Goal: Transaction & Acquisition: Purchase product/service

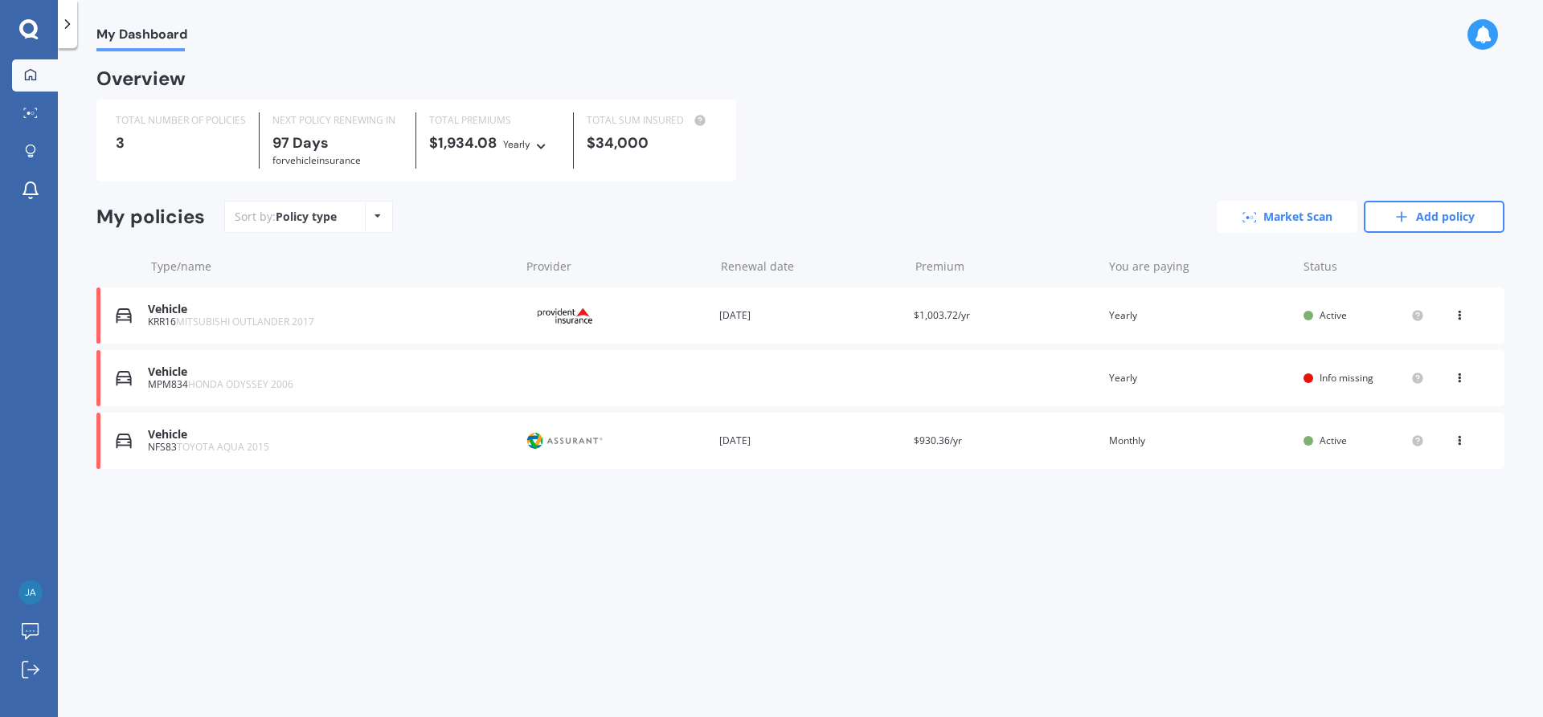
click at [1261, 211] on link "Market Scan" at bounding box center [1286, 217] width 141 height 32
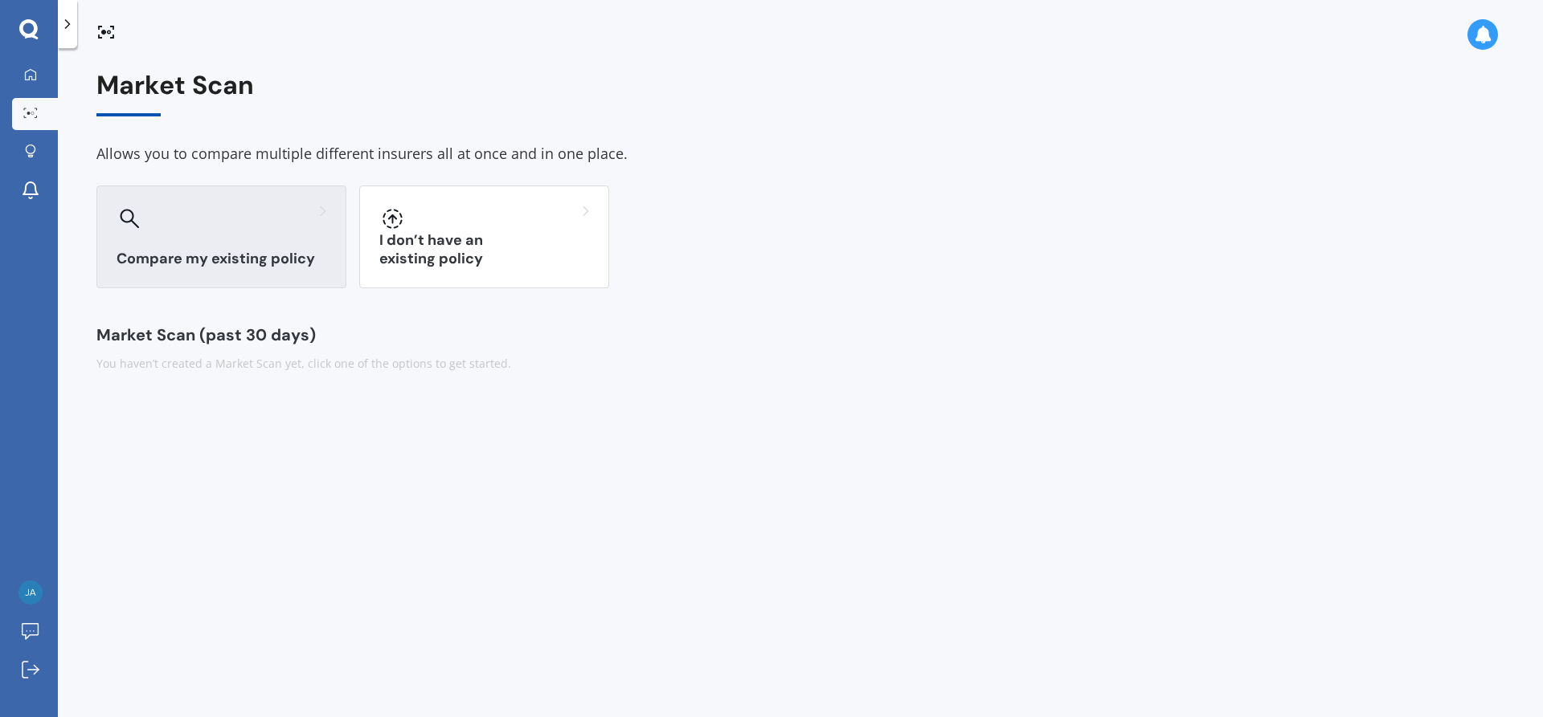
click at [258, 234] on div "Compare my existing policy" at bounding box center [221, 237] width 250 height 103
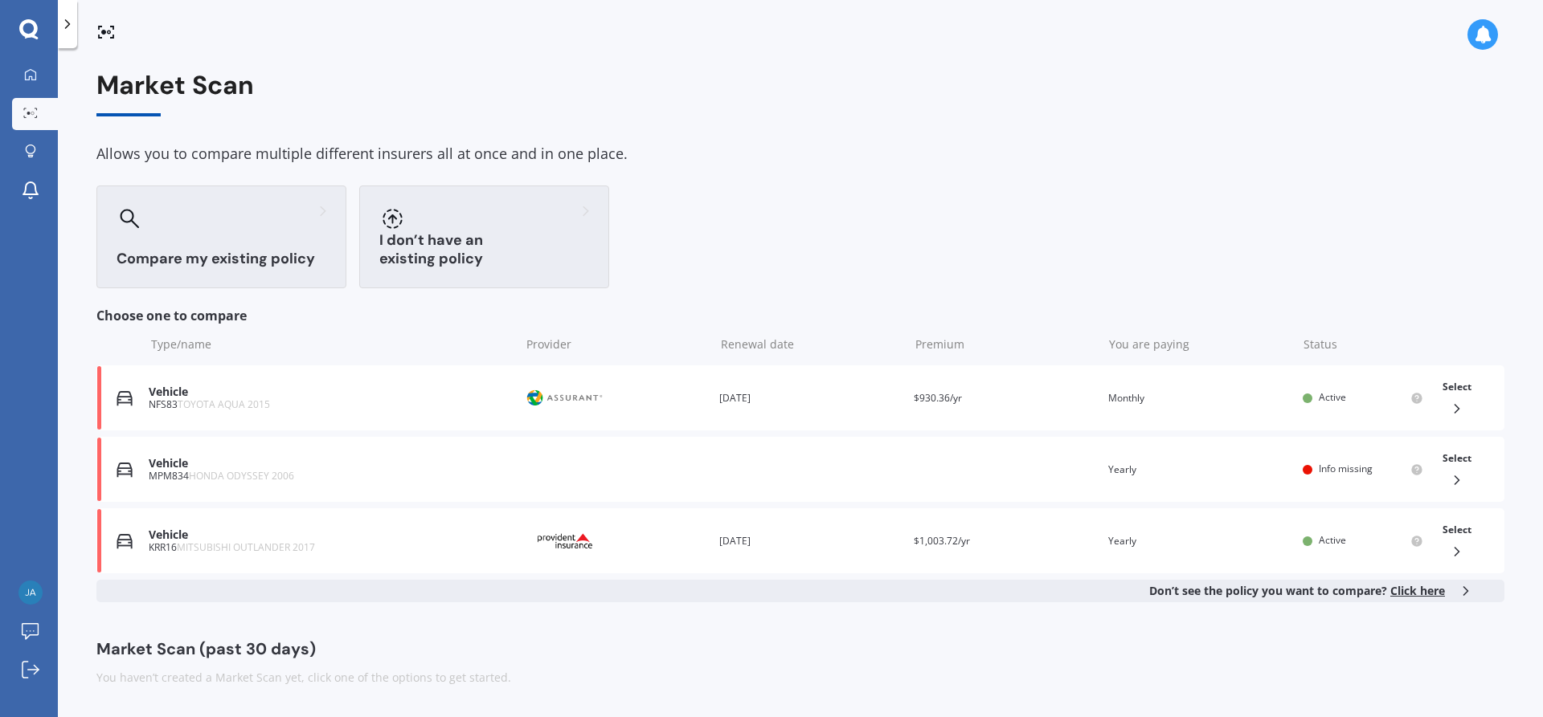
click at [451, 245] on div "I don’t have an existing policy" at bounding box center [484, 237] width 250 height 103
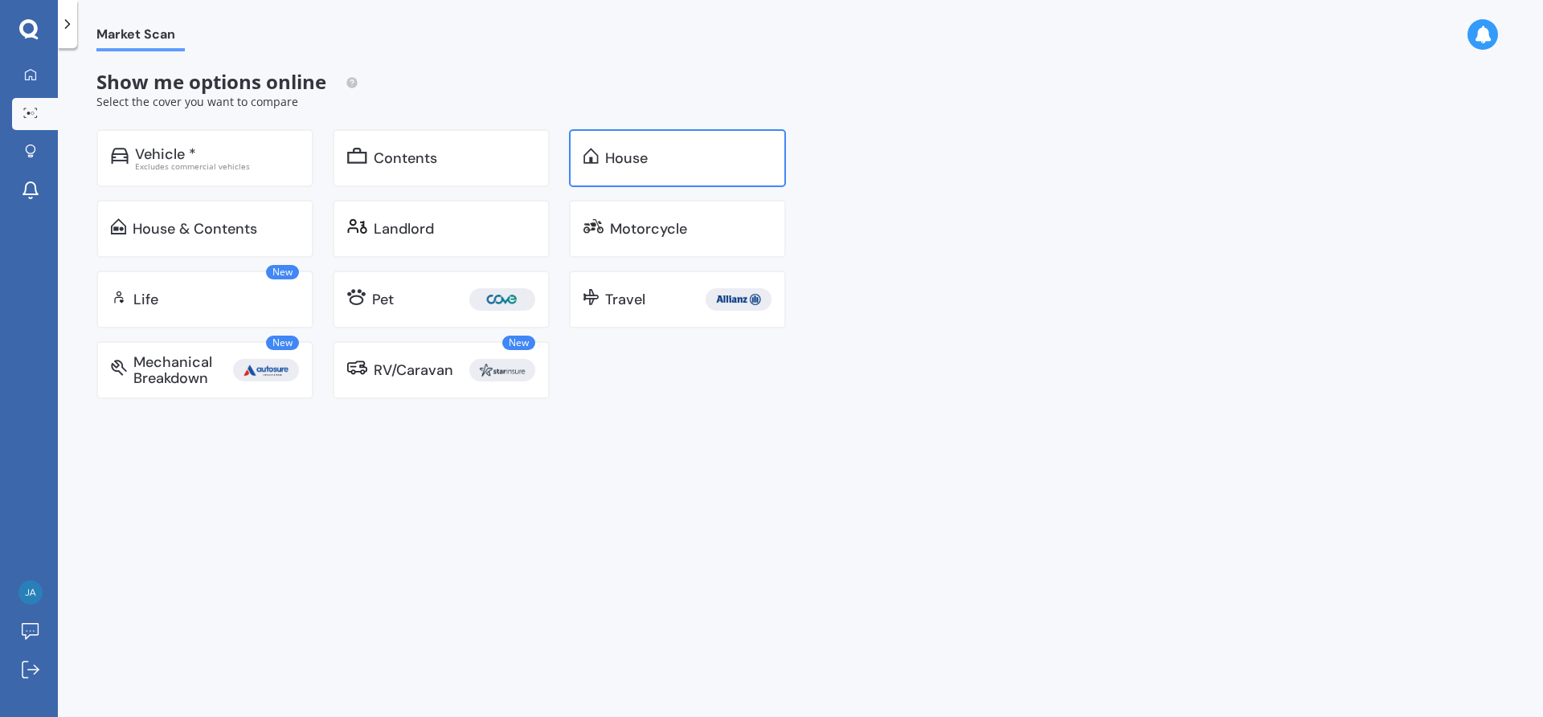
click at [635, 182] on div "House" at bounding box center [677, 158] width 217 height 58
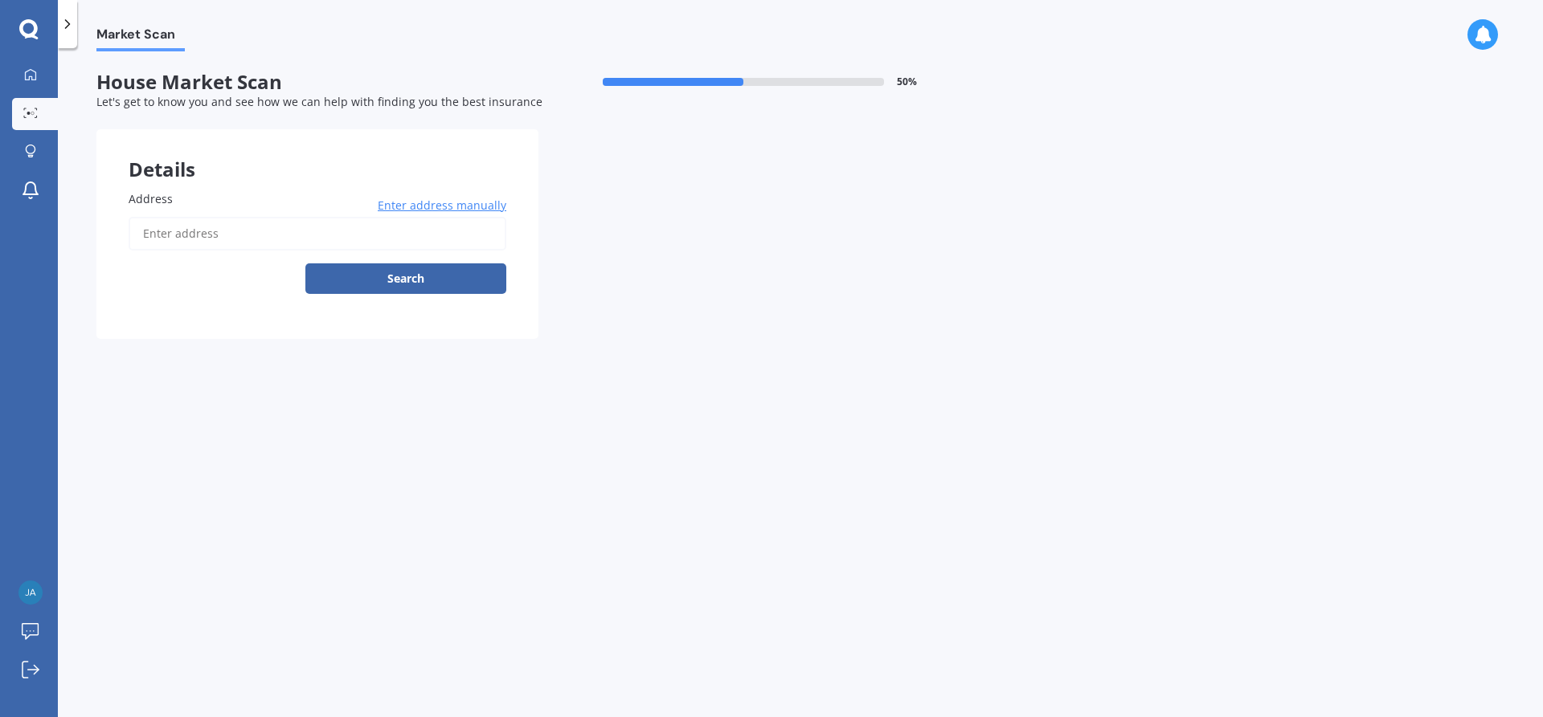
click at [336, 238] on input "Address" at bounding box center [318, 234] width 378 height 34
type input "[STREET_ADDRESS][PERSON_NAME]"
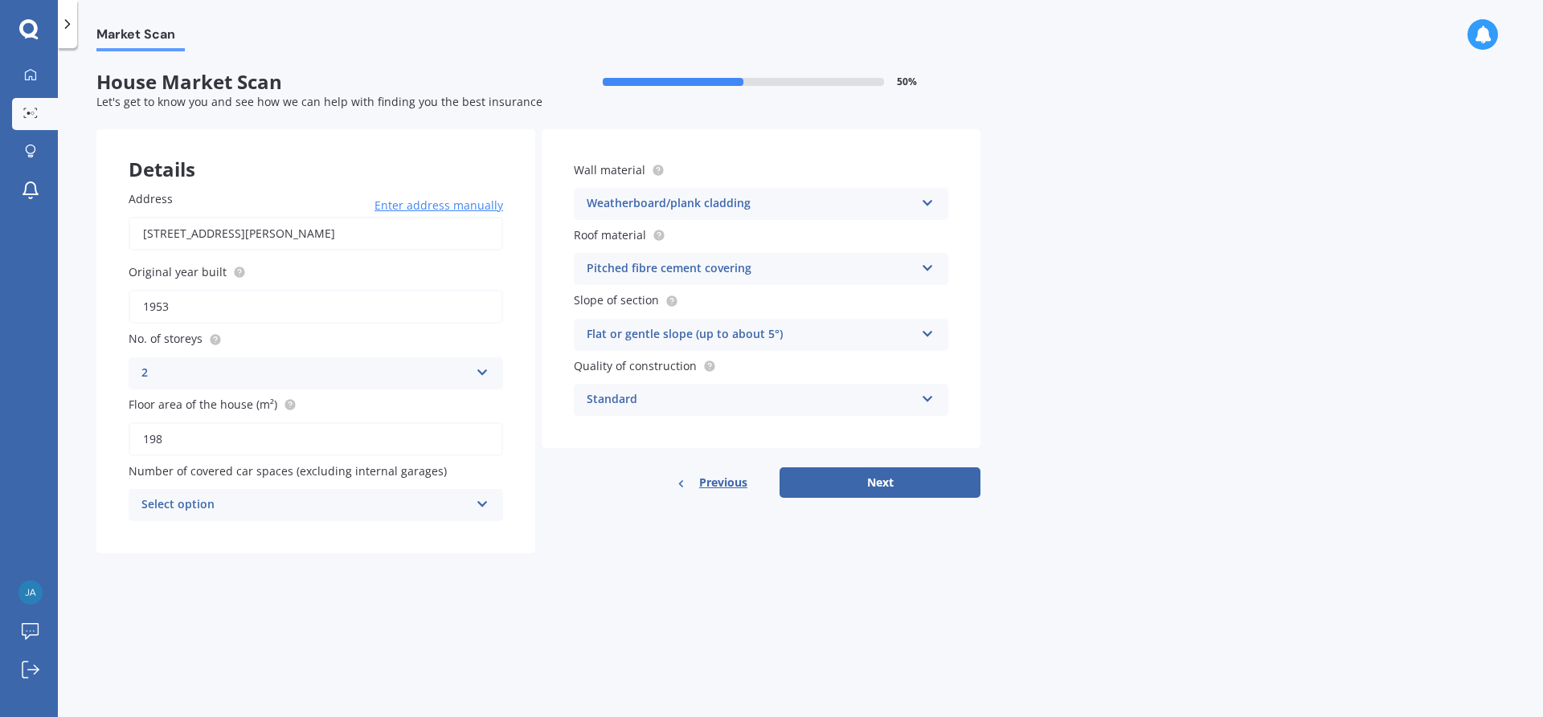
click at [676, 264] on div "Pitched fibre cement covering" at bounding box center [750, 268] width 328 height 19
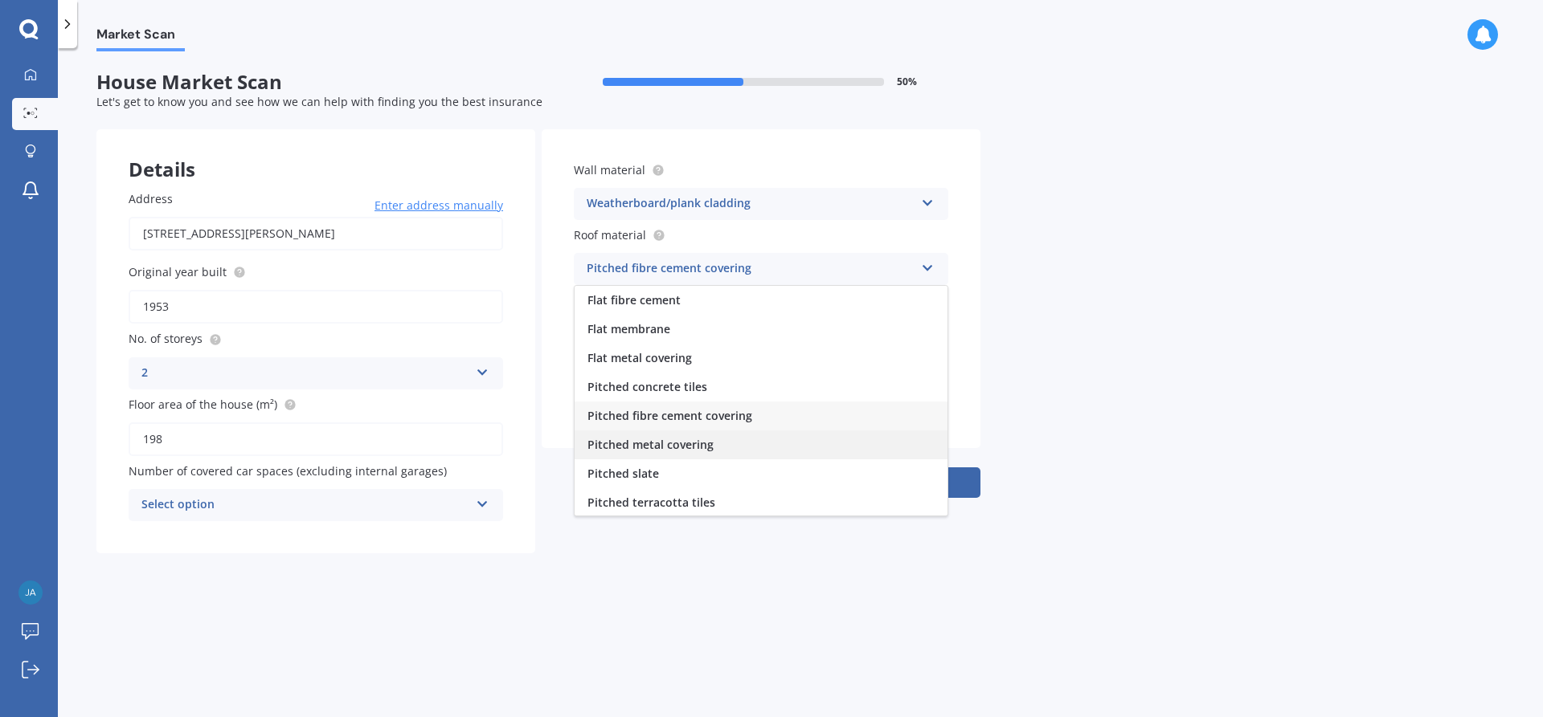
click at [656, 451] on span "Pitched metal covering" at bounding box center [650, 444] width 126 height 15
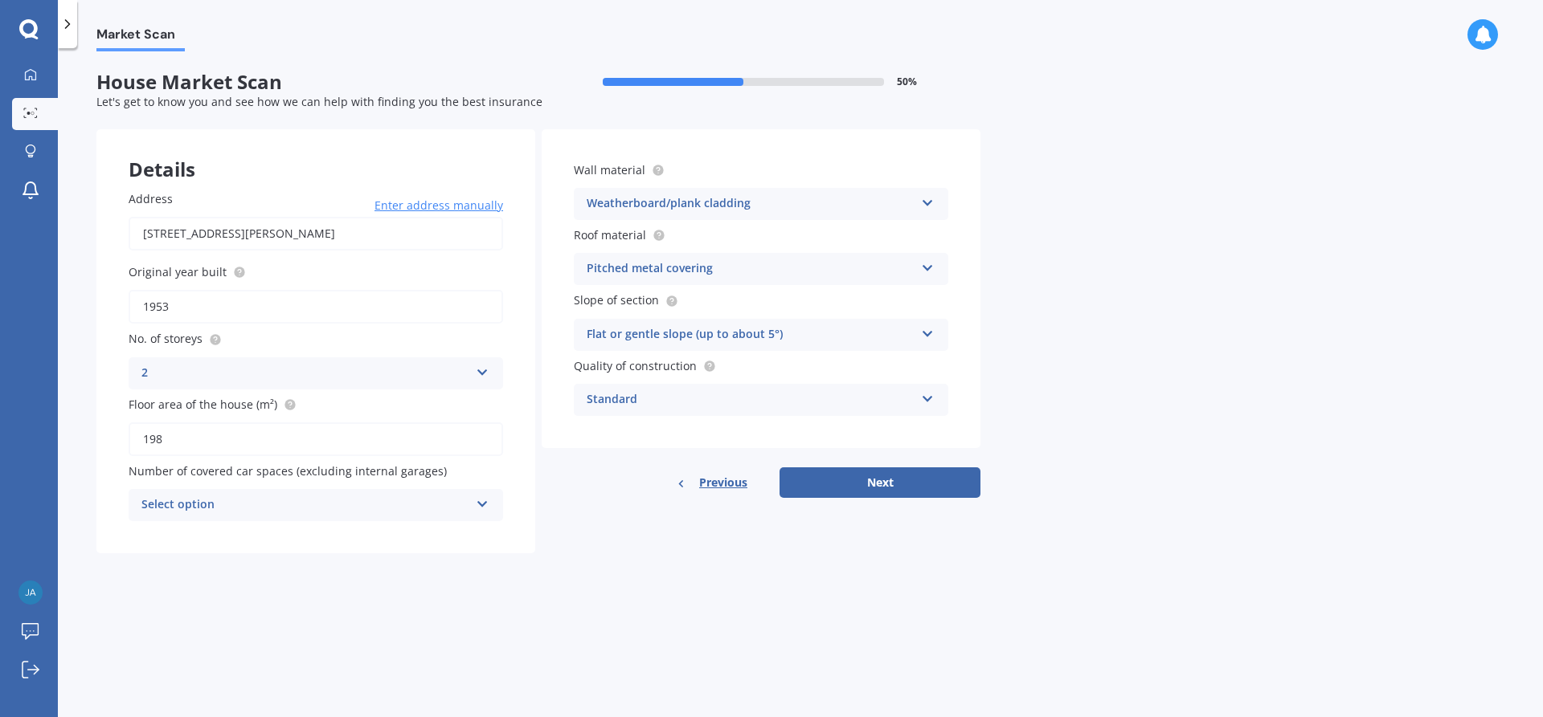
click at [400, 377] on div "2" at bounding box center [305, 373] width 328 height 19
click at [206, 417] on div "1" at bounding box center [315, 404] width 373 height 29
click at [277, 509] on div "Select option" at bounding box center [305, 505] width 328 height 19
click at [194, 623] on div "3" at bounding box center [315, 623] width 373 height 29
click at [693, 410] on div "Standard" at bounding box center [750, 399] width 328 height 19
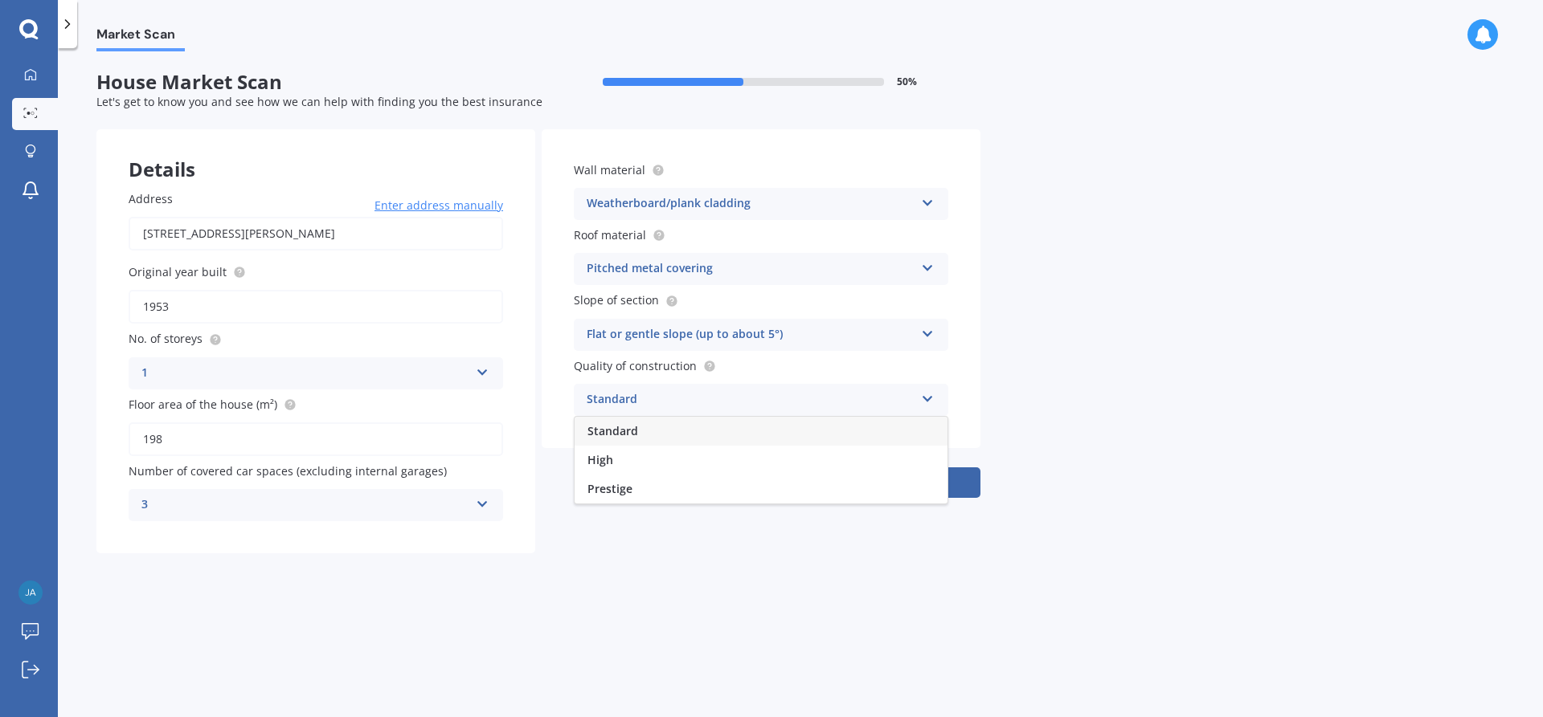
click at [693, 410] on div "Standard" at bounding box center [750, 399] width 328 height 19
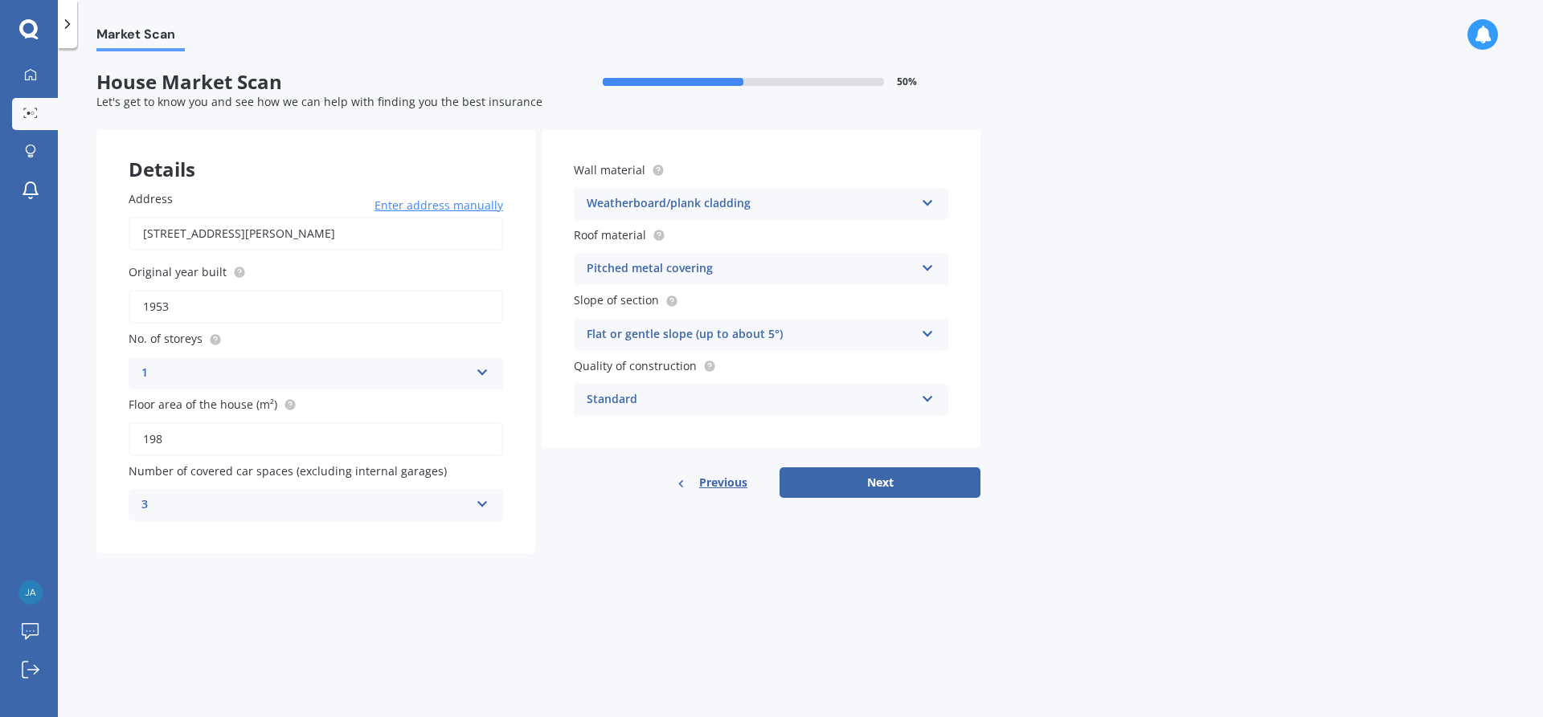
click at [717, 206] on div "Weatherboard/plank cladding" at bounding box center [750, 203] width 328 height 19
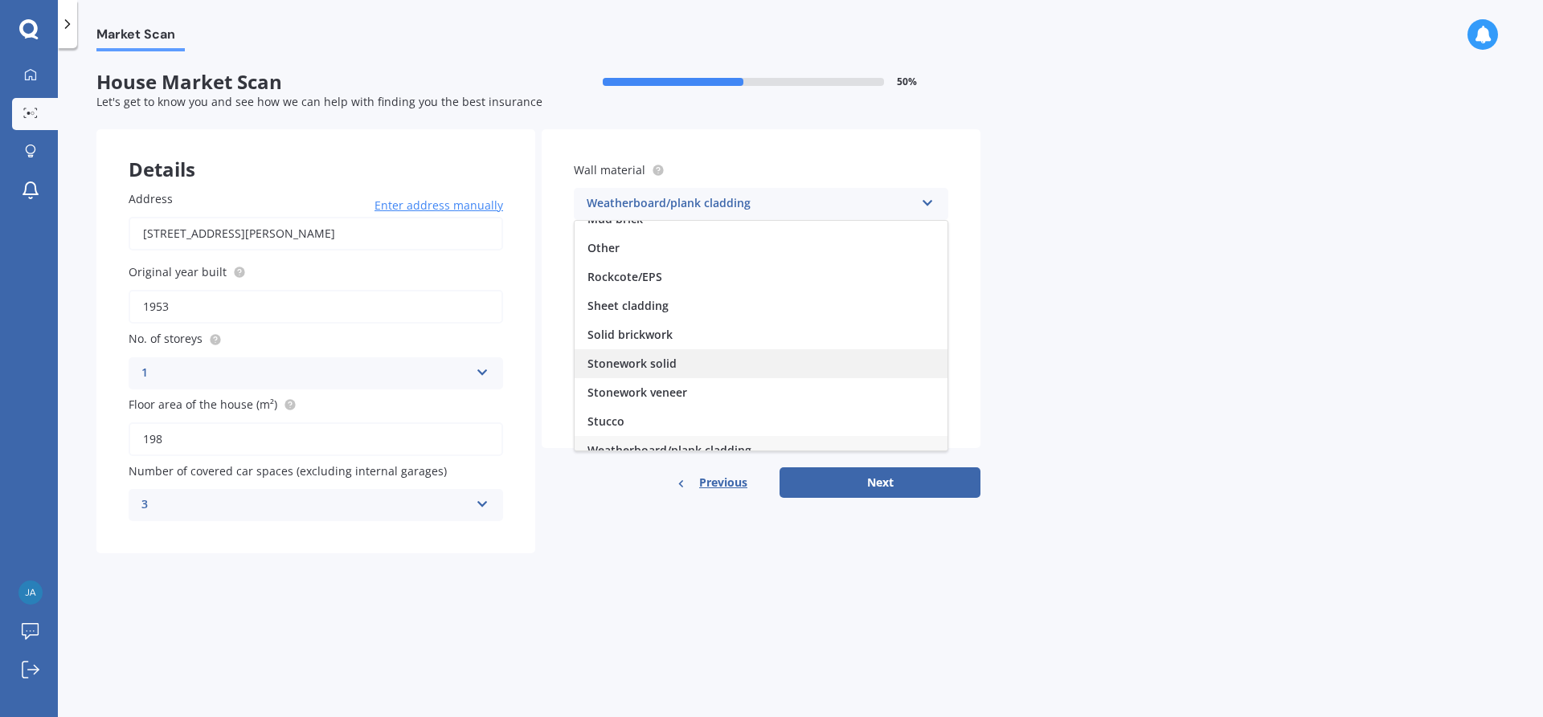
scroll to position [146, 0]
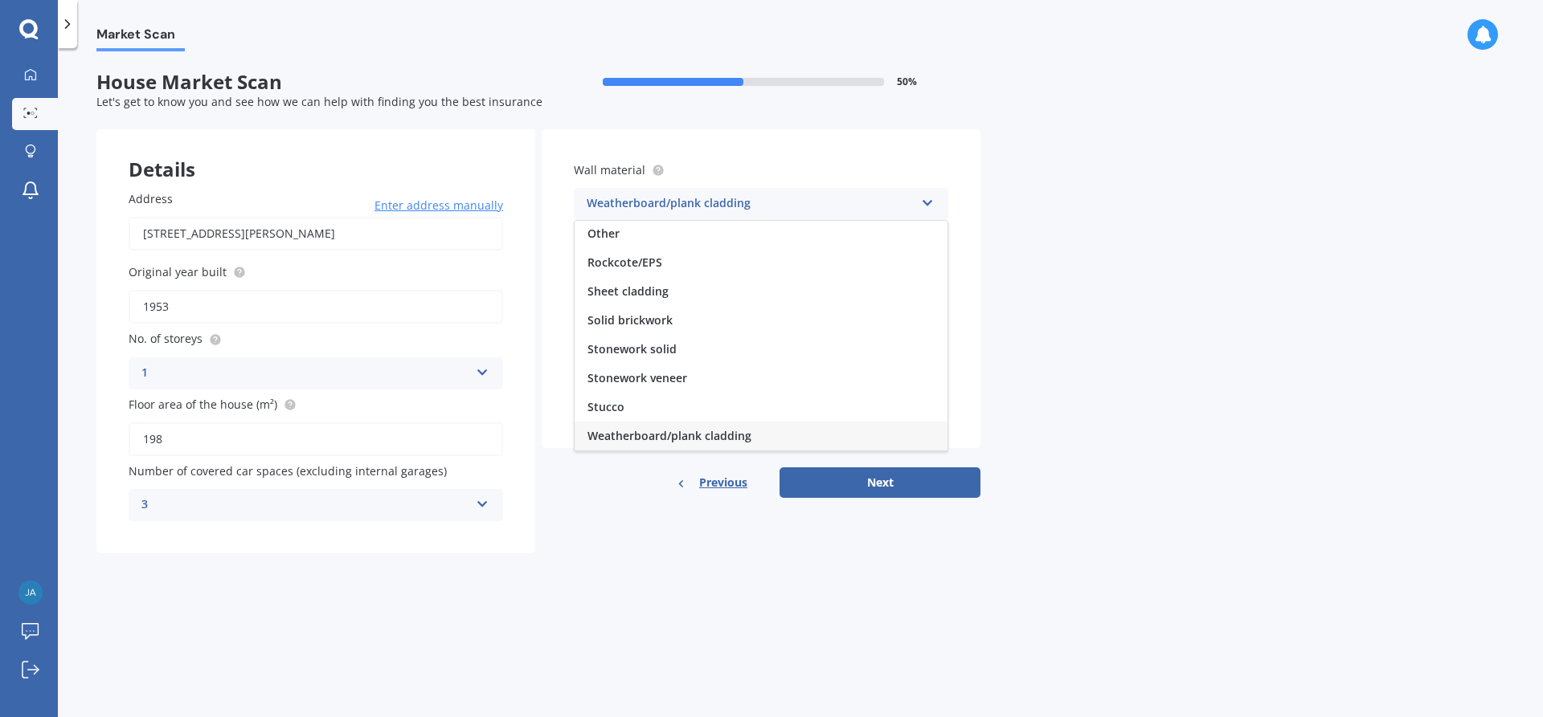
click at [1044, 353] on div "Market Scan House Market Scan 50 % Let's get to know you and see how we can hel…" at bounding box center [800, 385] width 1485 height 669
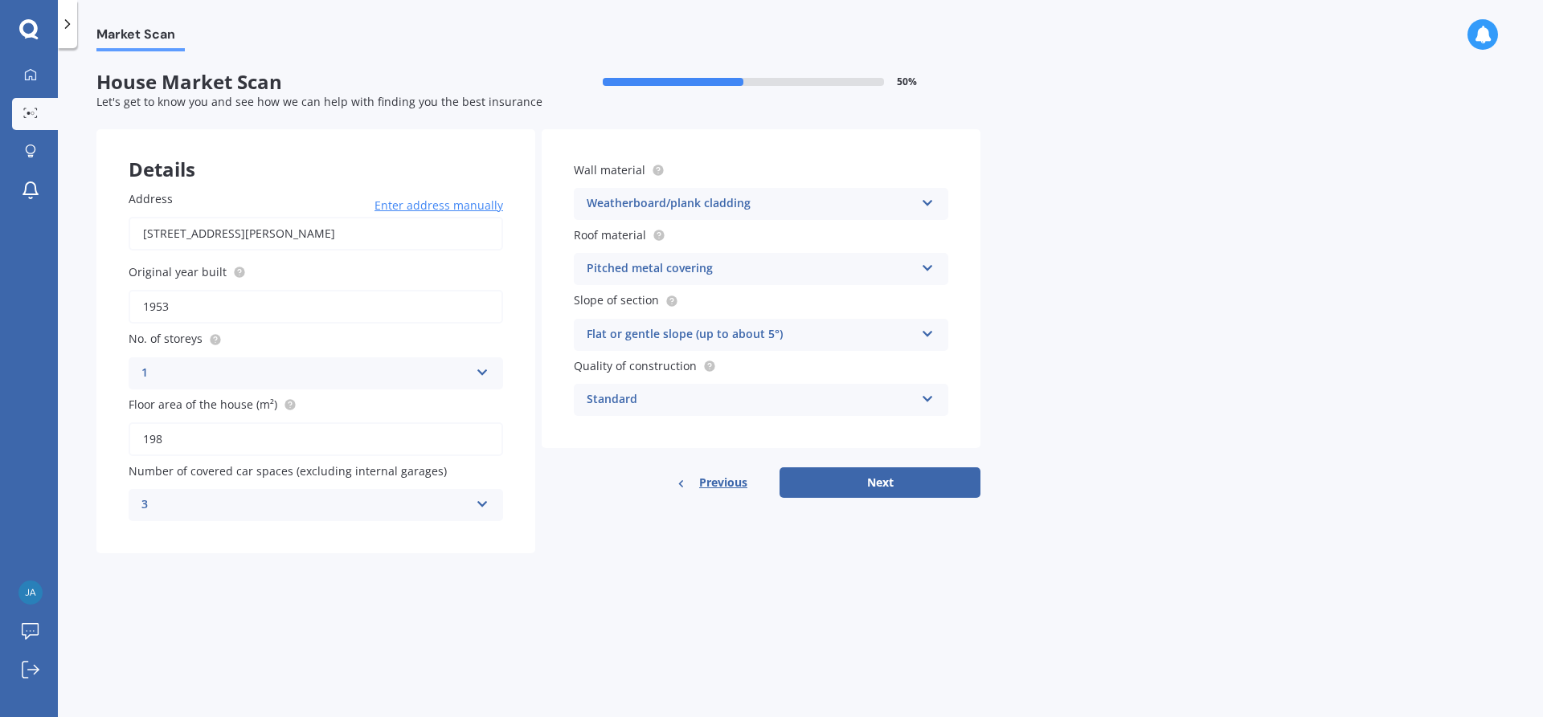
click at [837, 340] on div "Flat or gentle slope (up to about 5°)" at bounding box center [750, 334] width 328 height 19
click at [666, 300] on circle at bounding box center [671, 301] width 10 height 10
click at [678, 329] on div "Flat or gentle slope (up to about 5°)" at bounding box center [750, 334] width 328 height 19
click at [1081, 346] on div "Market Scan House Market Scan 50 % Let's get to know you and see how we can hel…" at bounding box center [800, 385] width 1485 height 669
click at [929, 484] on button "Next" at bounding box center [879, 483] width 201 height 31
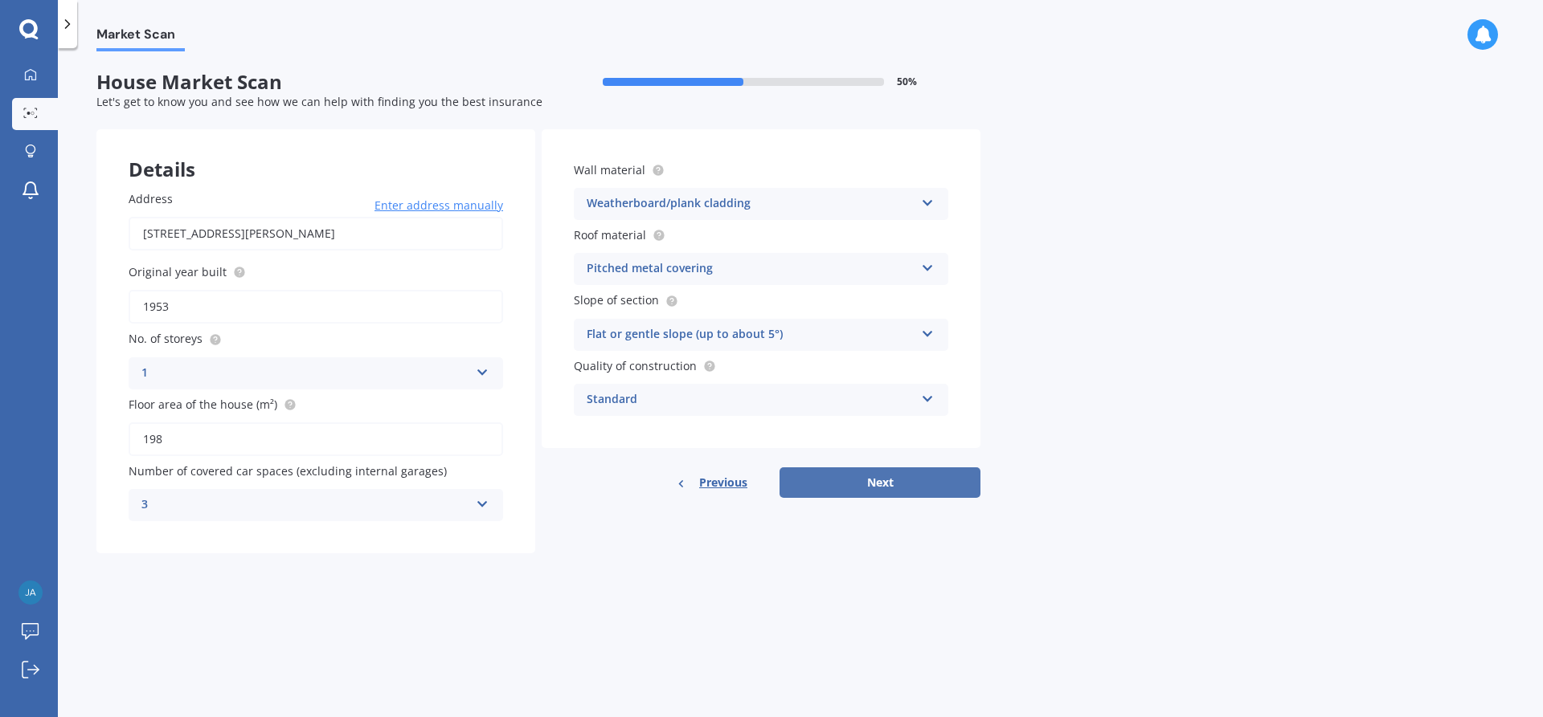
select select "24"
select select "02"
select select "1987"
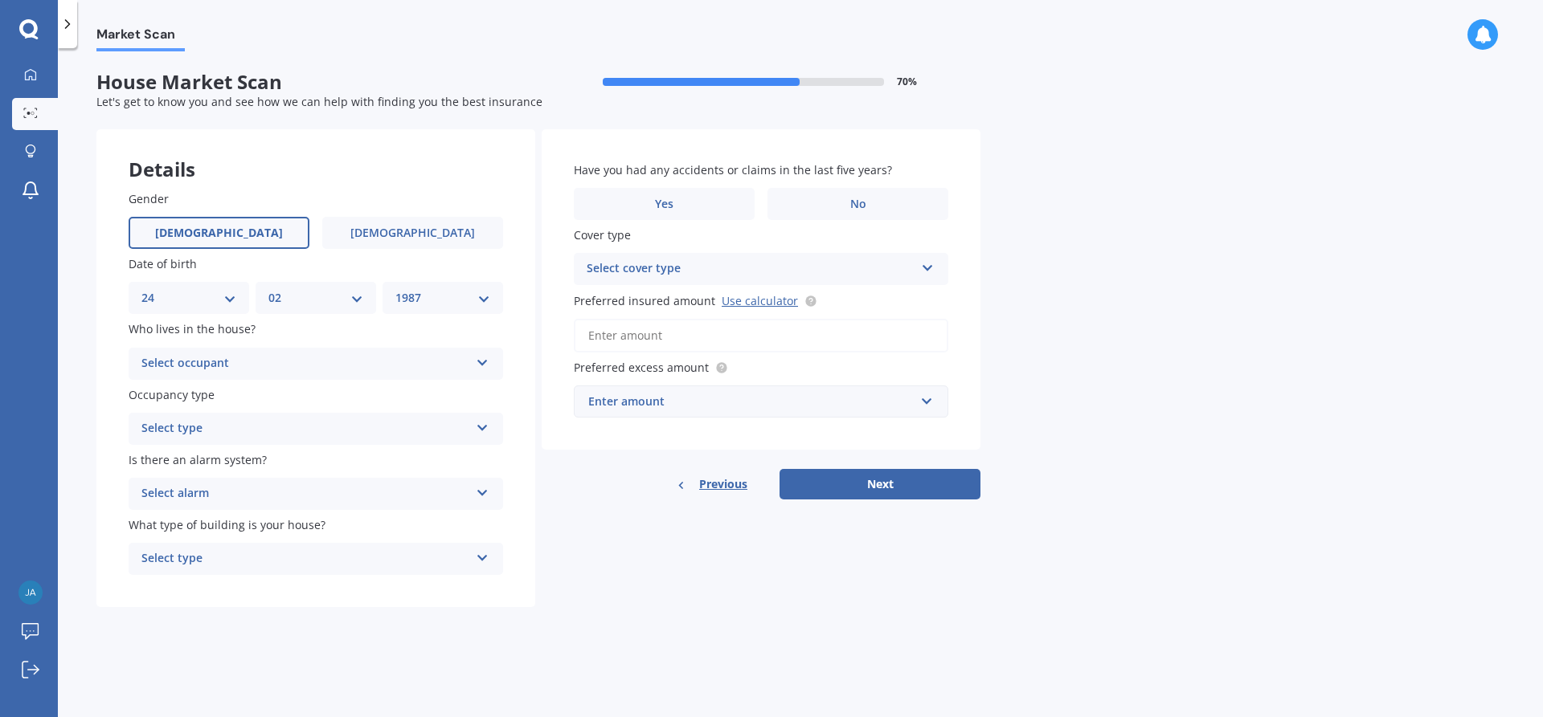
click at [284, 367] on div "Select occupant" at bounding box center [305, 363] width 328 height 19
click at [236, 393] on div "Owner" at bounding box center [315, 395] width 373 height 29
click at [239, 427] on div "Select type" at bounding box center [305, 428] width 328 height 19
click at [215, 456] on div "Permanent" at bounding box center [315, 460] width 373 height 29
click at [221, 496] on div "Select alarm" at bounding box center [305, 493] width 328 height 19
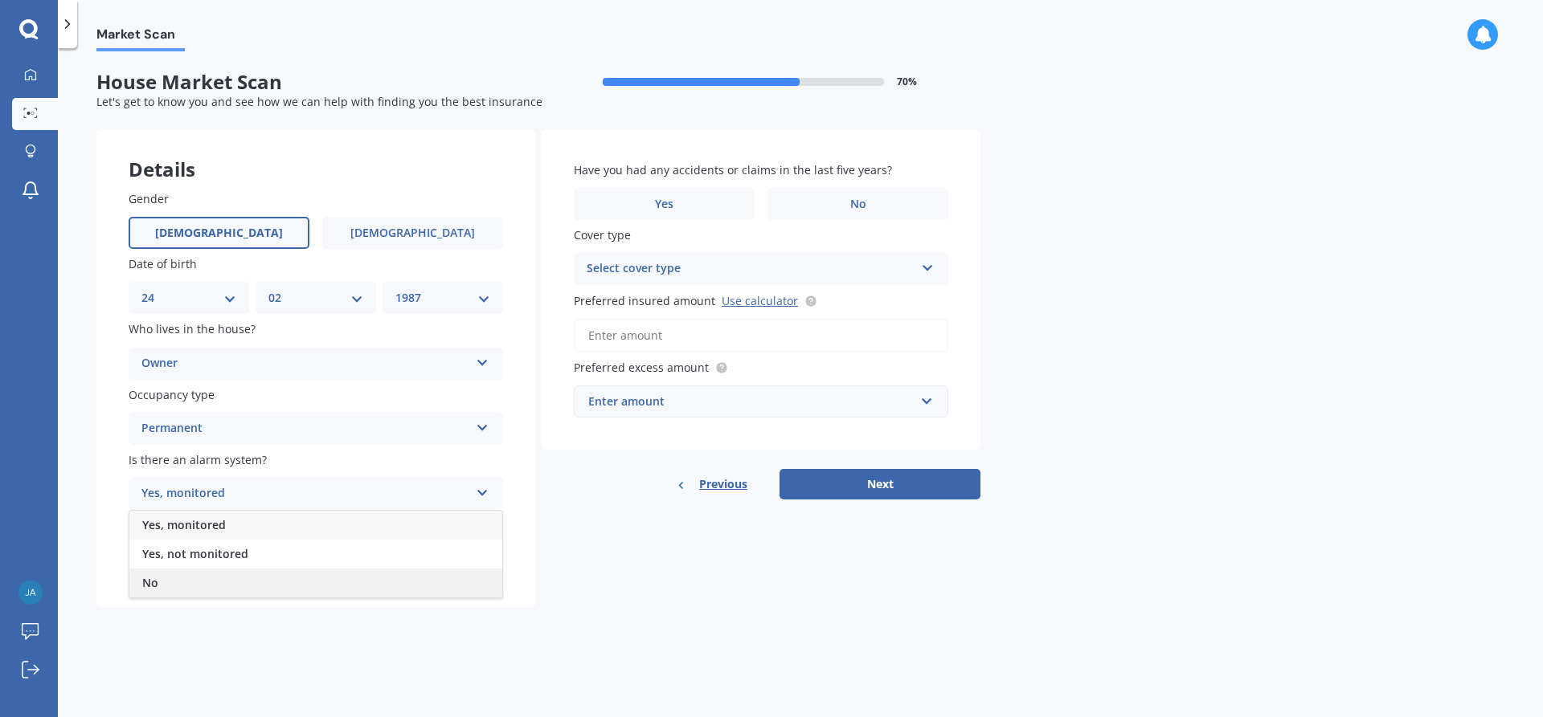
click at [170, 586] on div "No" at bounding box center [315, 583] width 373 height 29
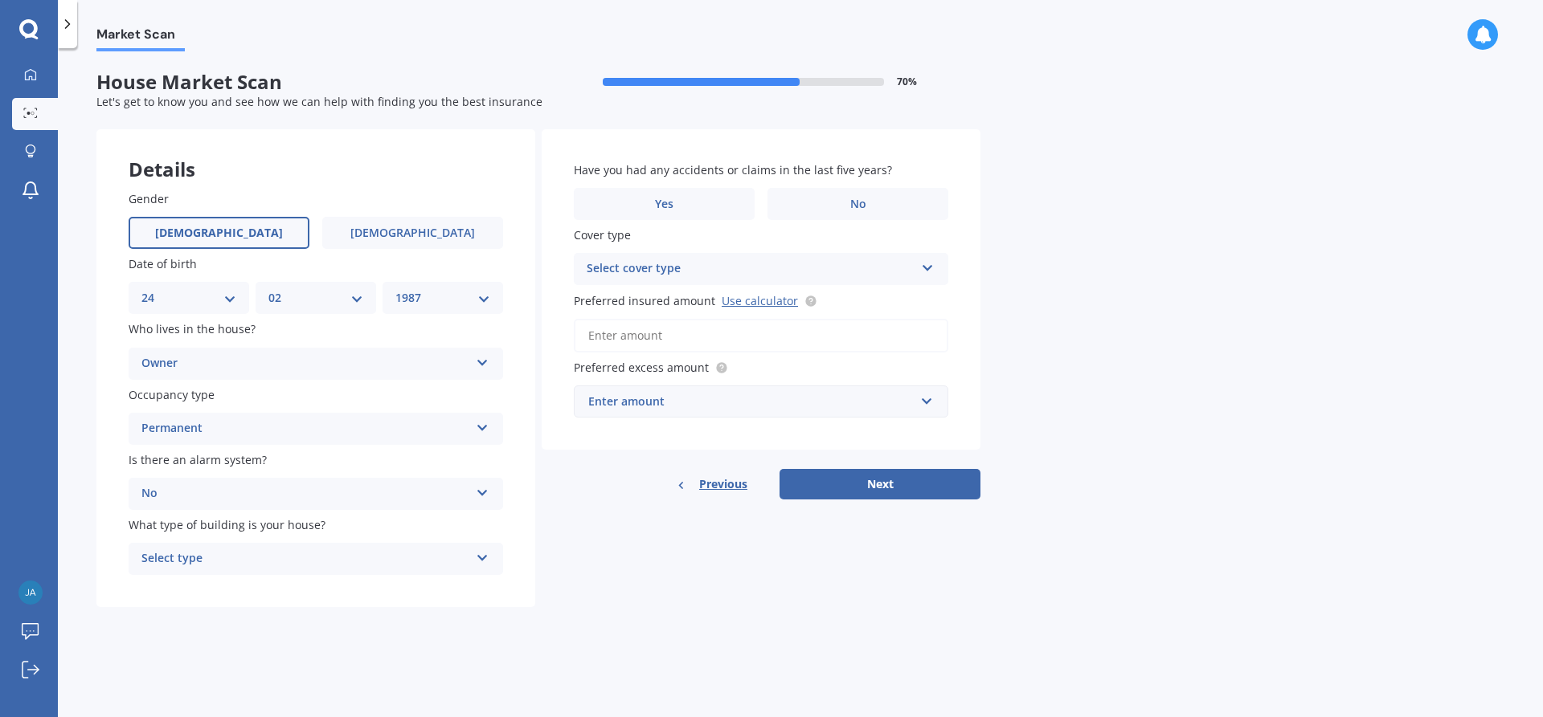
click at [205, 556] on div "Select type" at bounding box center [305, 559] width 328 height 19
click at [202, 590] on span "Freestanding" at bounding box center [178, 589] width 72 height 15
click at [840, 209] on label "No" at bounding box center [857, 204] width 181 height 32
click at [0, 0] on input "No" at bounding box center [0, 0] width 0 height 0
click at [734, 265] on div "Select cover type" at bounding box center [750, 268] width 328 height 19
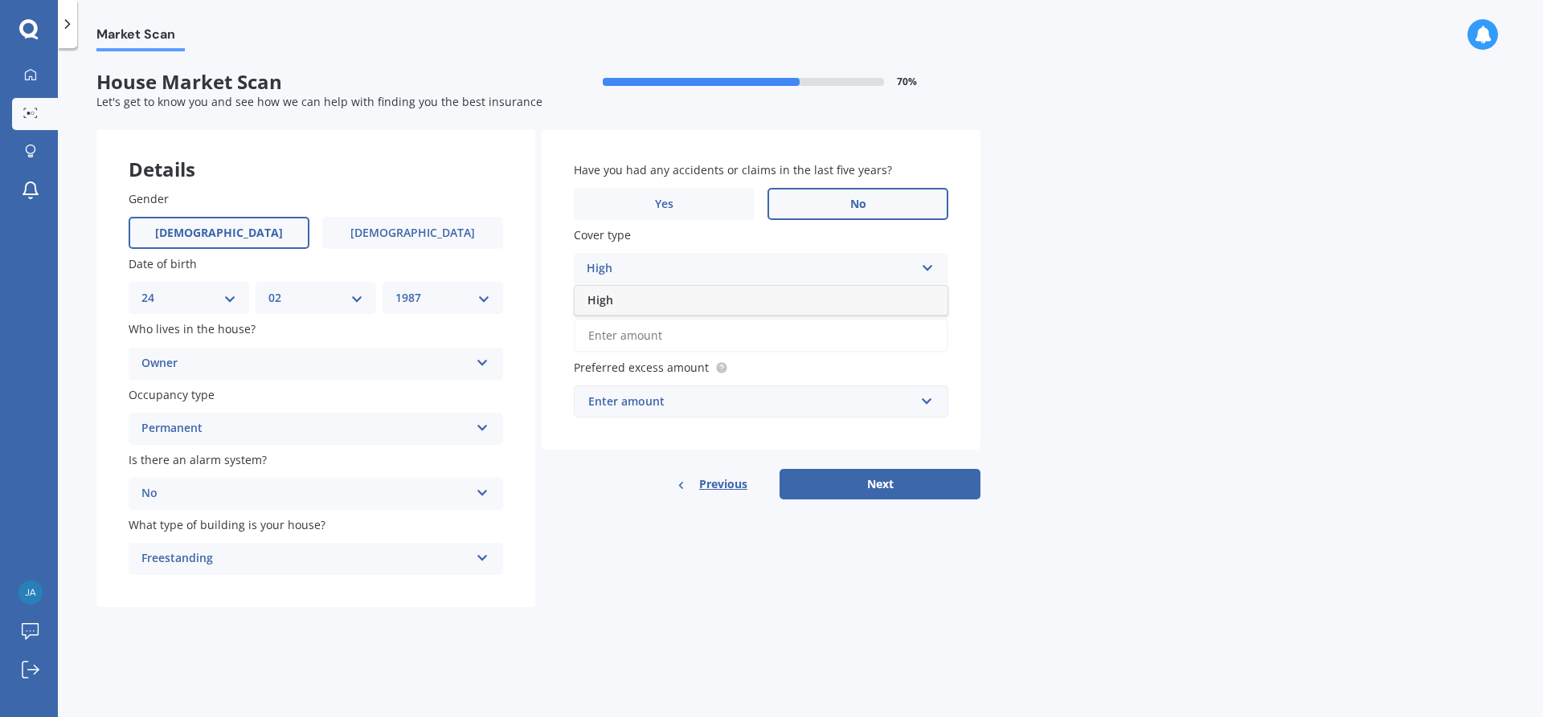
click at [672, 268] on div "High" at bounding box center [750, 268] width 328 height 19
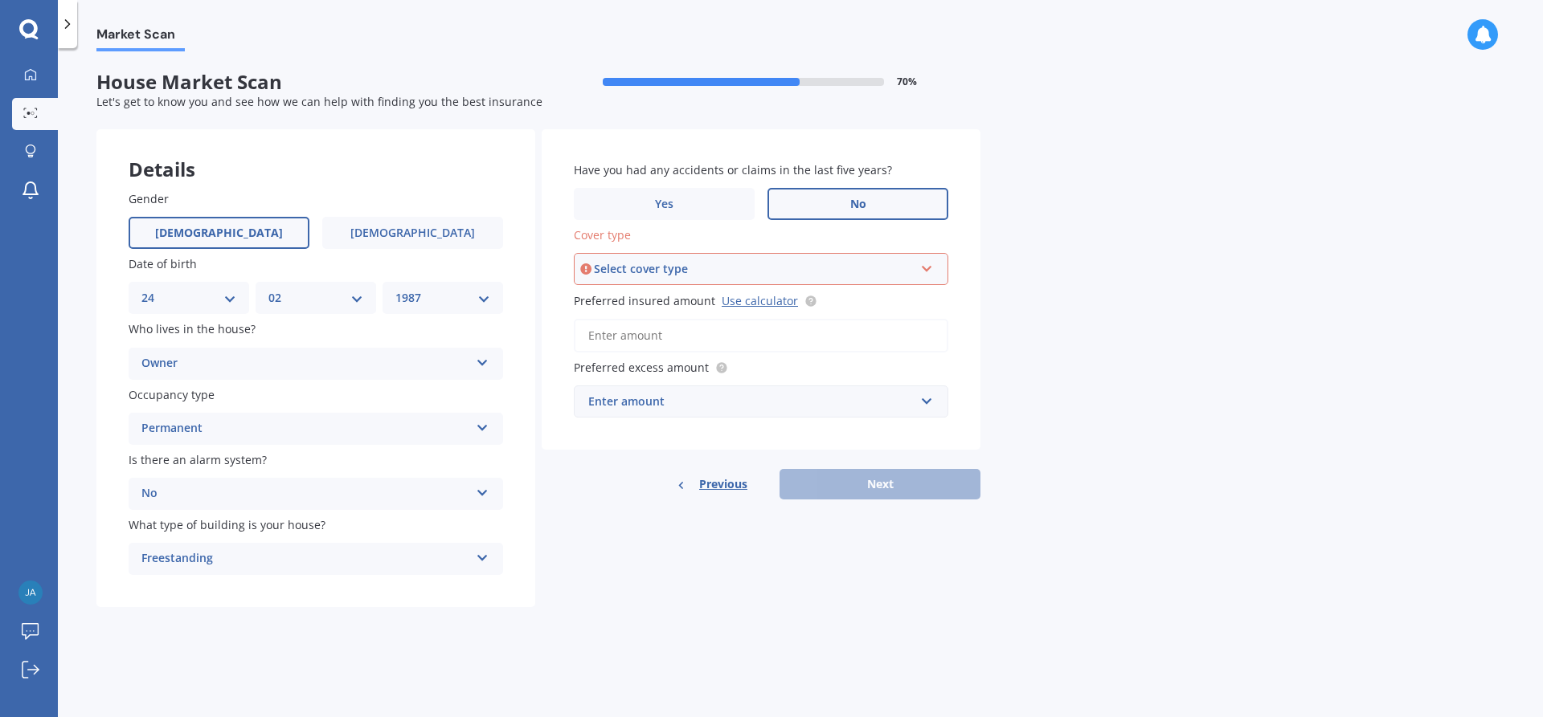
click at [758, 265] on div "Select cover type" at bounding box center [754, 269] width 320 height 18
click at [649, 306] on div "High" at bounding box center [760, 299] width 371 height 29
click at [750, 304] on link "Use calculator" at bounding box center [759, 300] width 76 height 15
click at [660, 336] on input "Preferred insured amount Use calculator" at bounding box center [761, 336] width 374 height 34
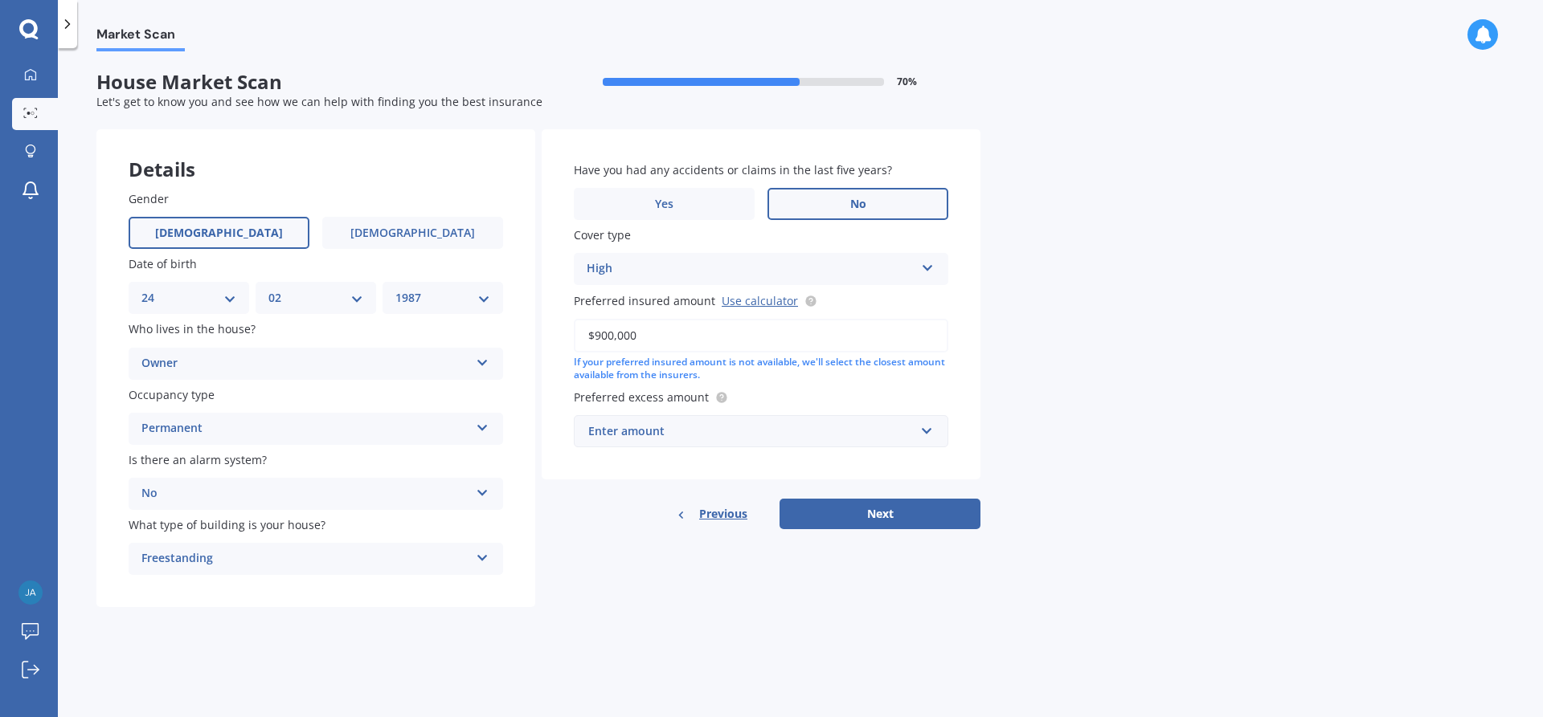
click at [1065, 376] on div "Market Scan House Market Scan 70 % Let's get to know you and see how we can hel…" at bounding box center [800, 385] width 1485 height 669
click at [710, 438] on div "Enter amount" at bounding box center [751, 432] width 326 height 18
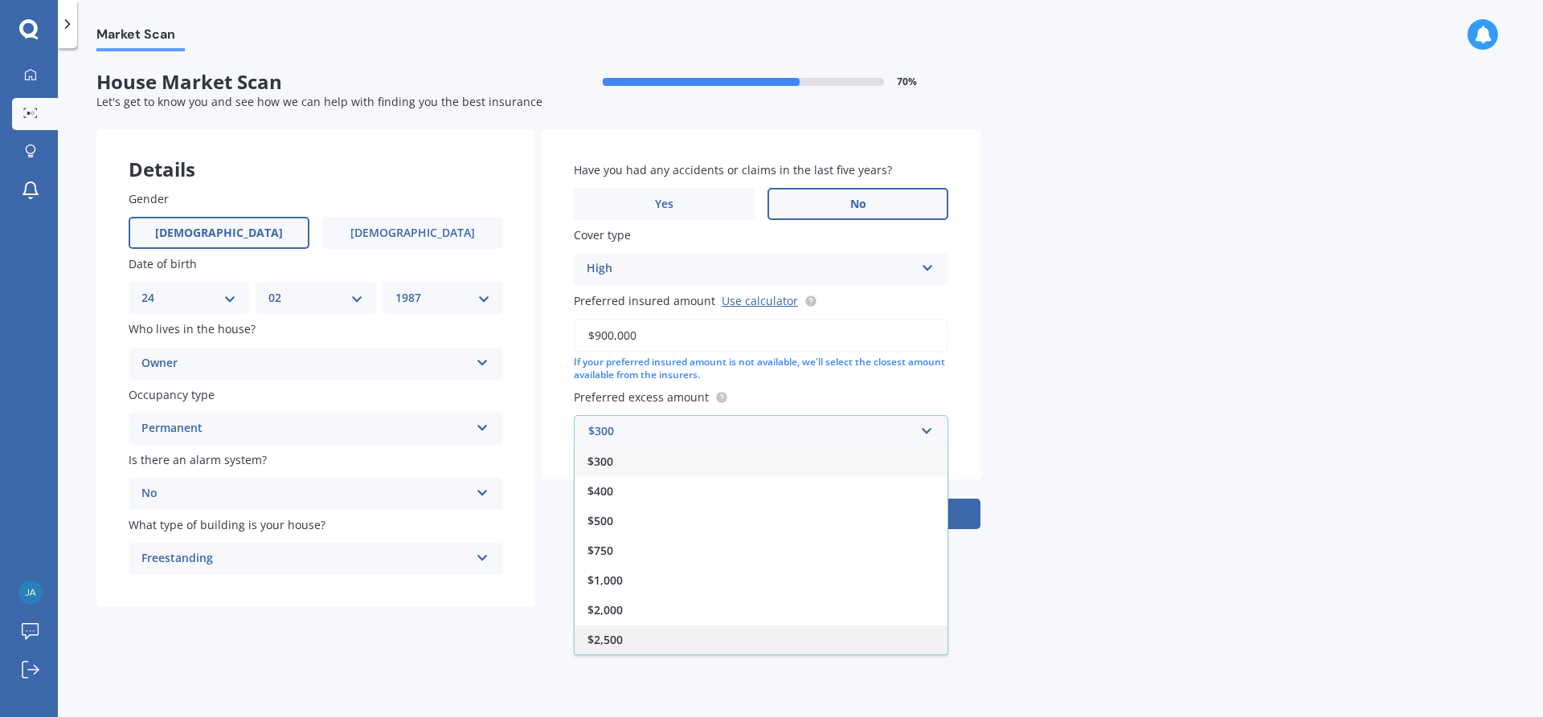
click at [633, 638] on div "$2,500" at bounding box center [760, 640] width 373 height 30
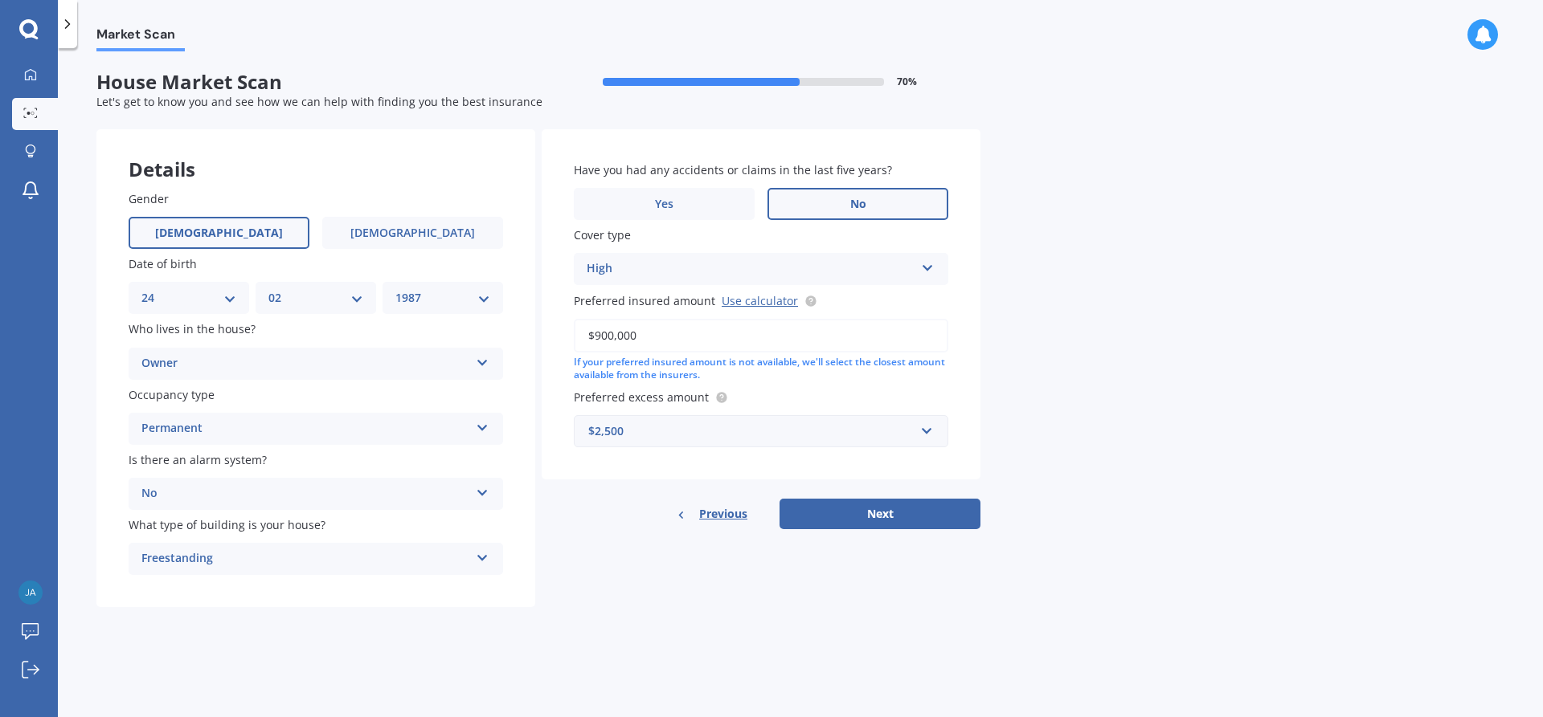
drag, startPoint x: 655, startPoint y: 341, endPoint x: 533, endPoint y: 343, distance: 122.1
click at [574, 343] on input "$900,000" at bounding box center [761, 336] width 374 height 34
type input "$780,000"
click at [1082, 339] on div "Market Scan House Market Scan 70 % Let's get to know you and see how we can hel…" at bounding box center [800, 385] width 1485 height 669
click at [918, 519] on button "Next" at bounding box center [879, 514] width 201 height 31
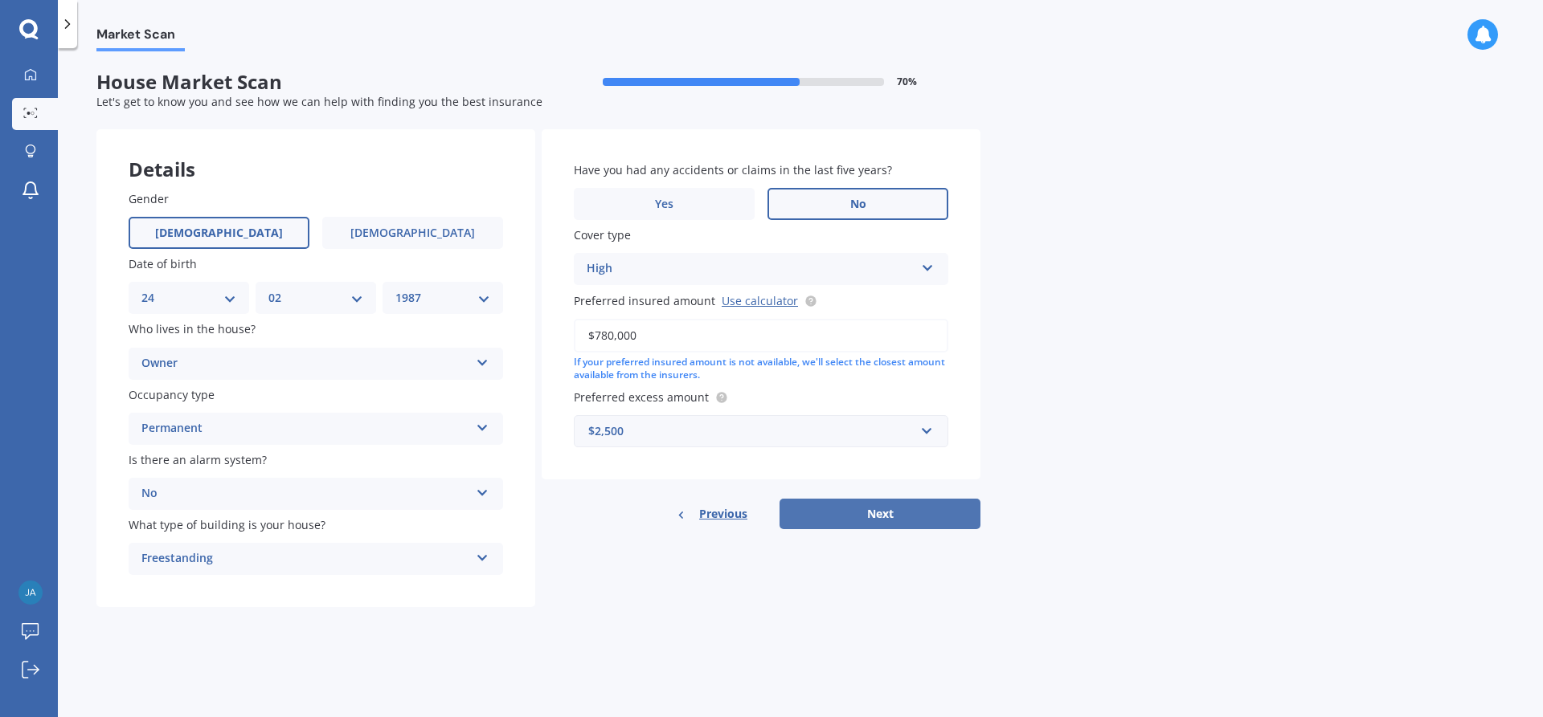
select select "24"
select select "02"
select select "1987"
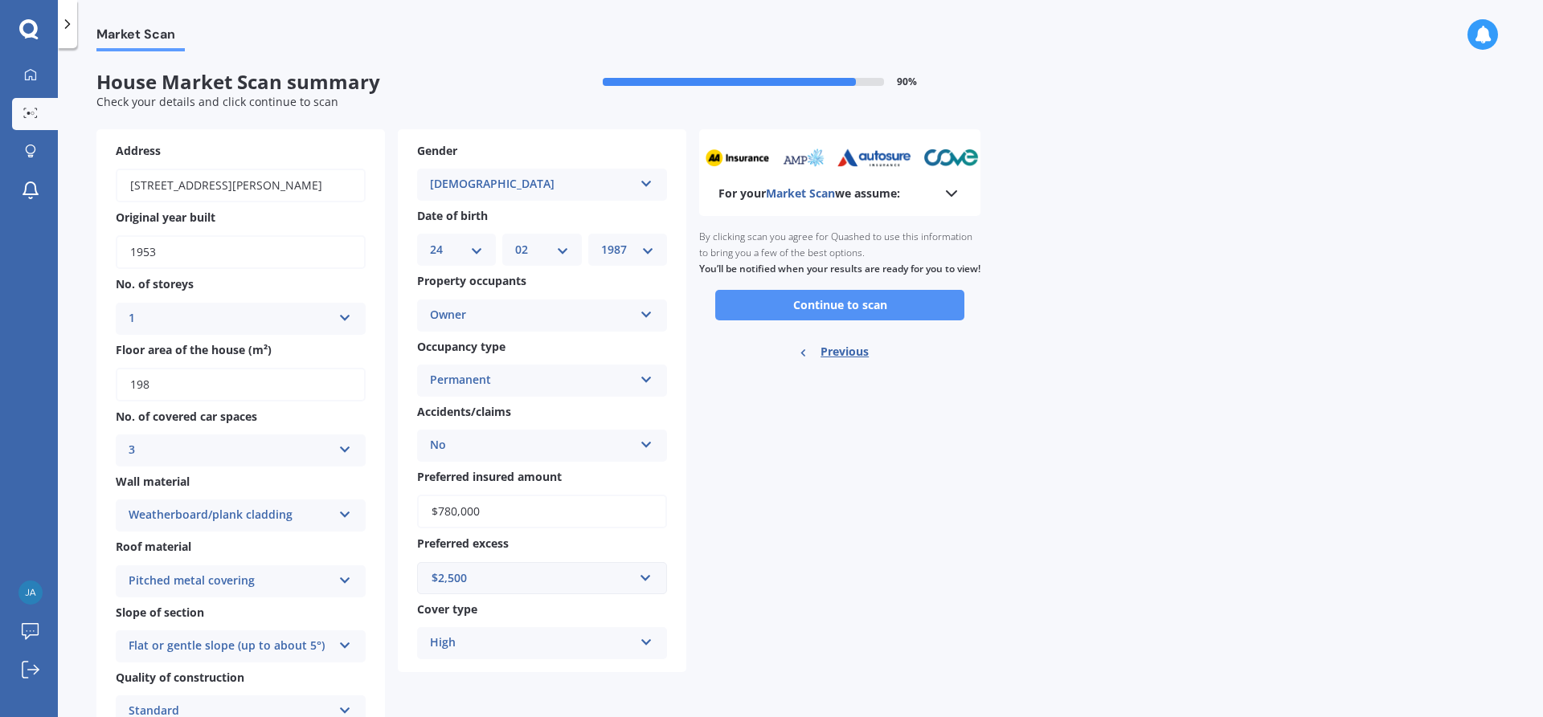
click at [847, 318] on button "Continue to scan" at bounding box center [839, 305] width 249 height 31
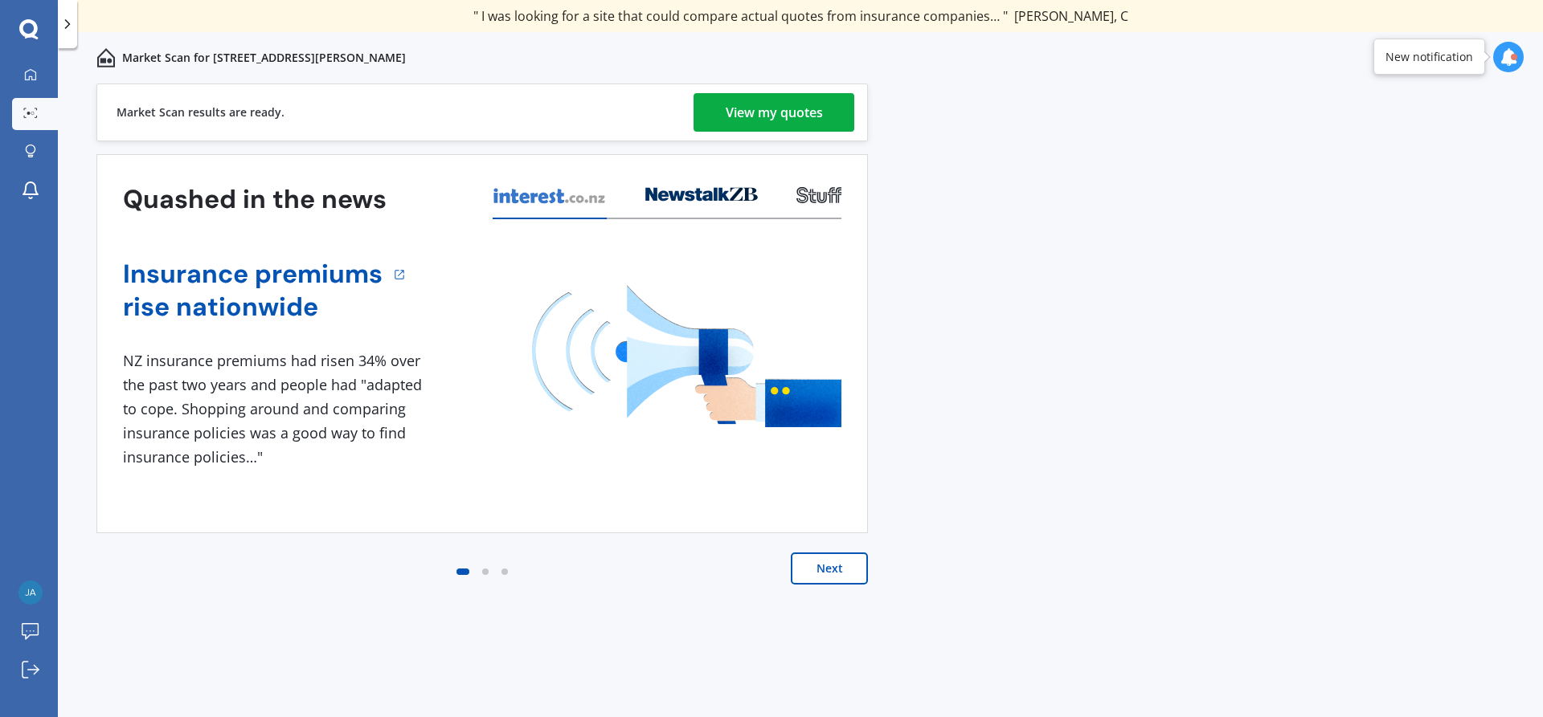
click at [750, 121] on div "View my quotes" at bounding box center [773, 112] width 97 height 39
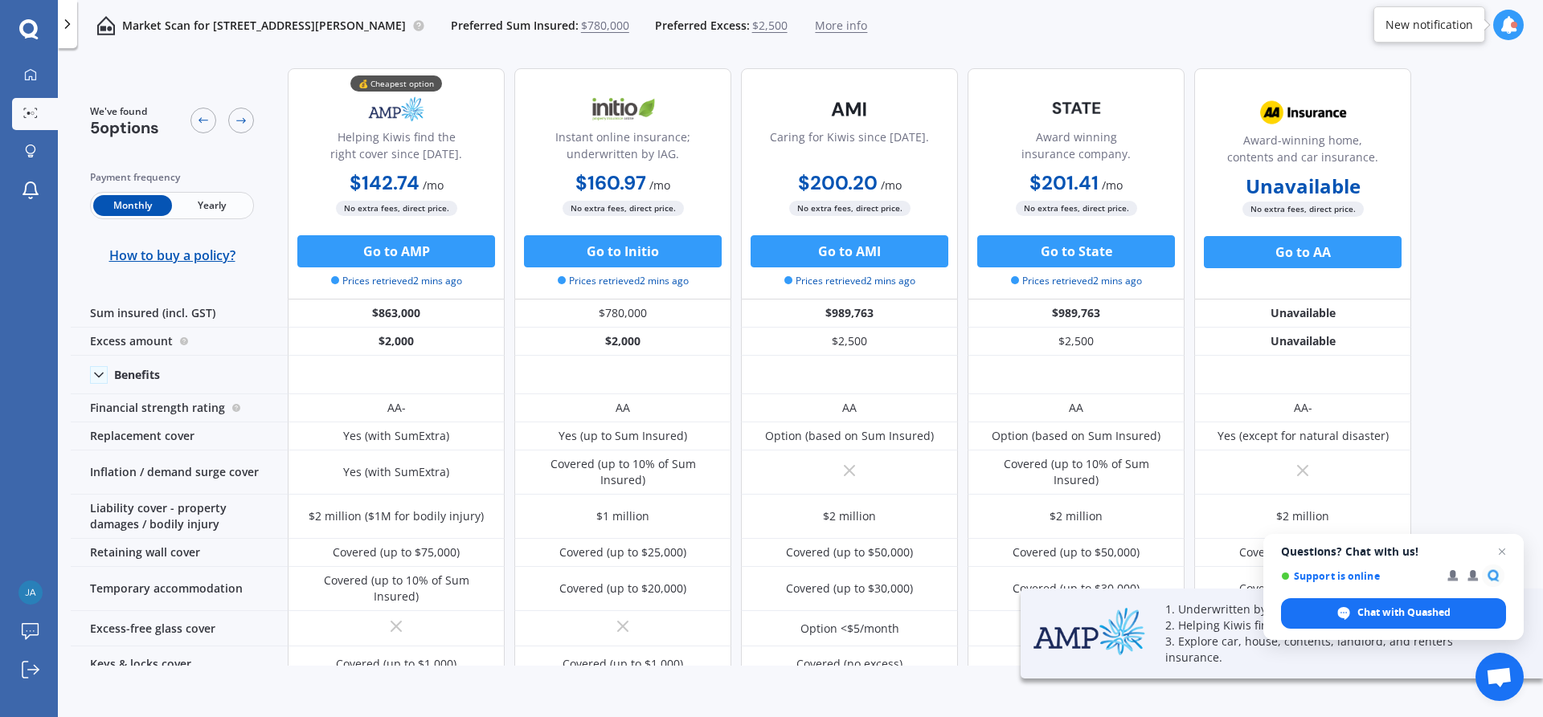
click at [217, 210] on span "Yearly" at bounding box center [211, 205] width 79 height 21
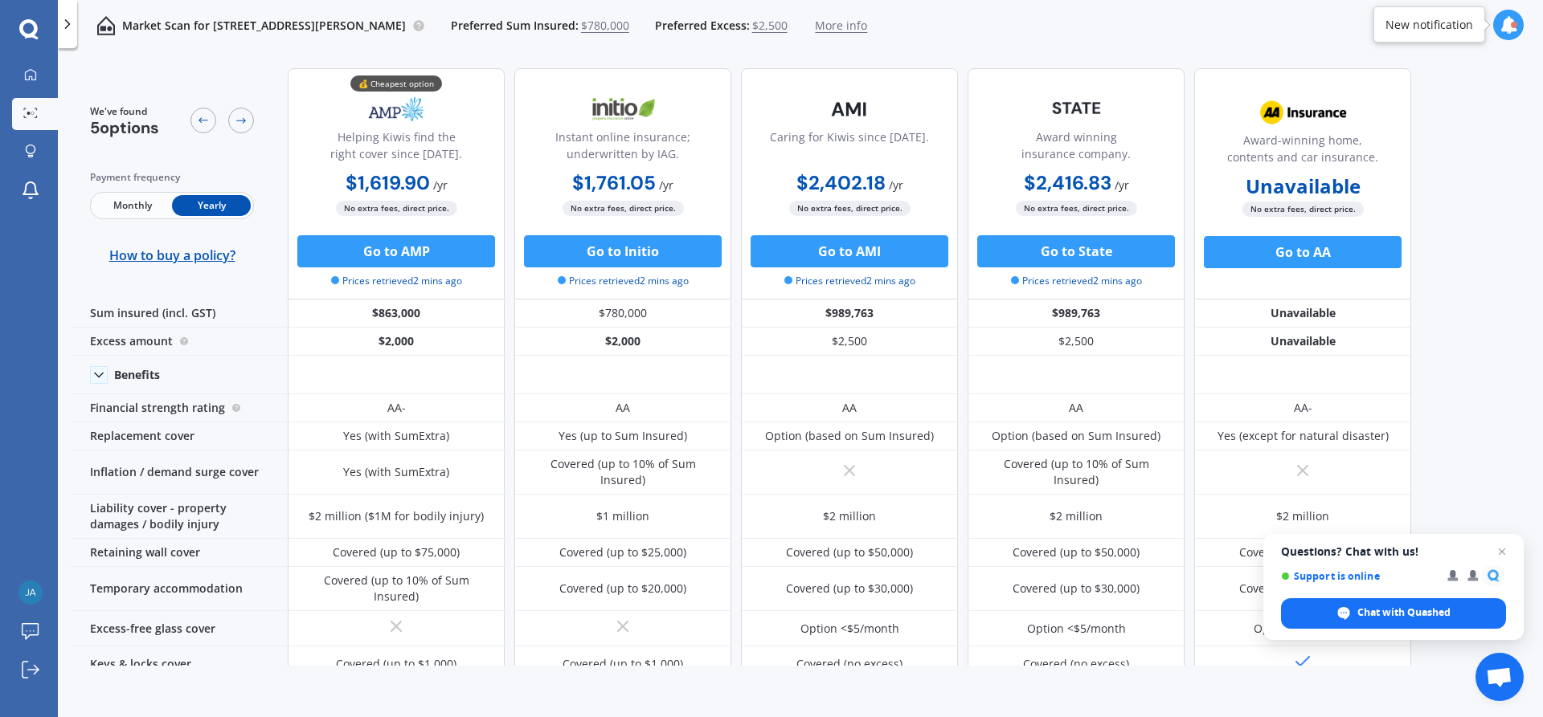
click at [865, 27] on span "More info" at bounding box center [841, 26] width 52 height 16
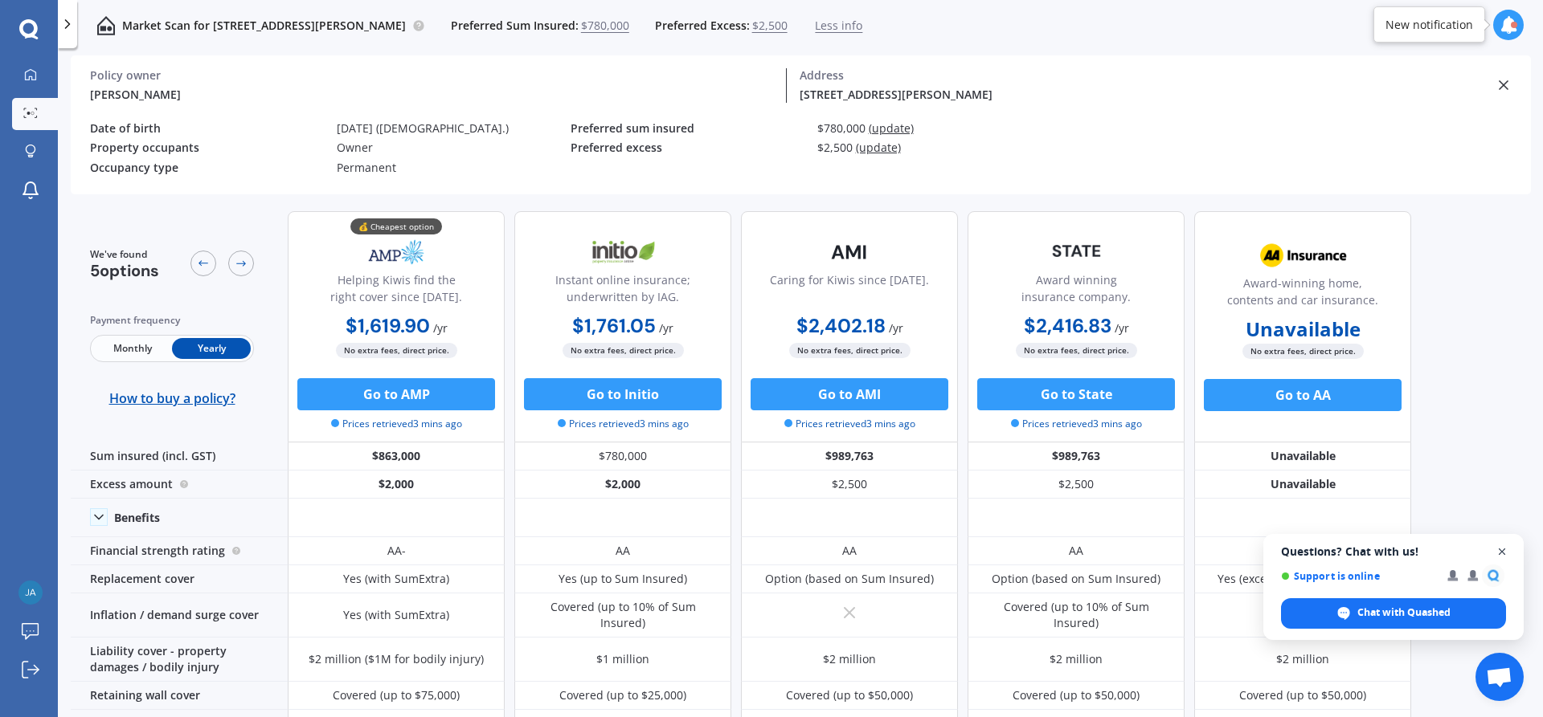
click at [1504, 550] on span "Close chat" at bounding box center [1502, 552] width 20 height 20
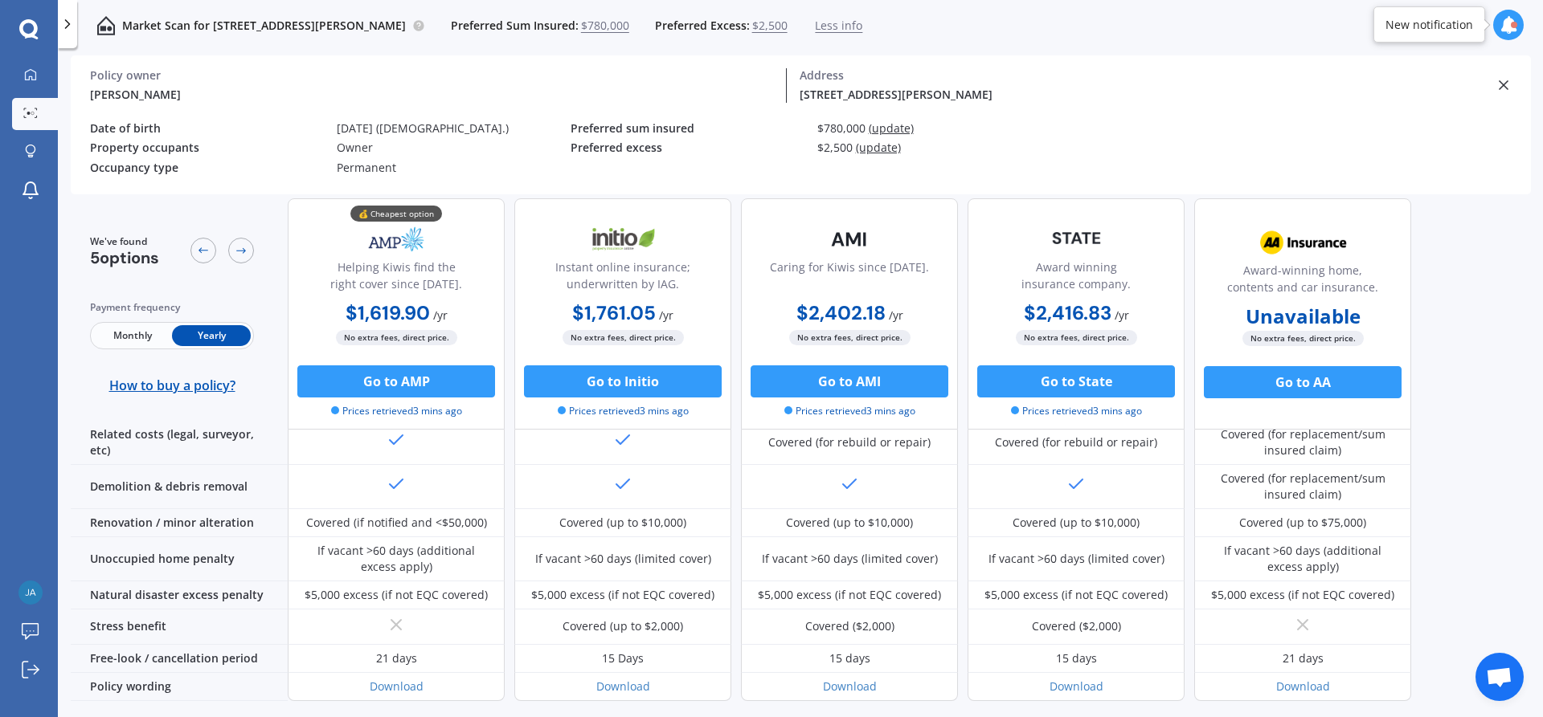
scroll to position [719, 0]
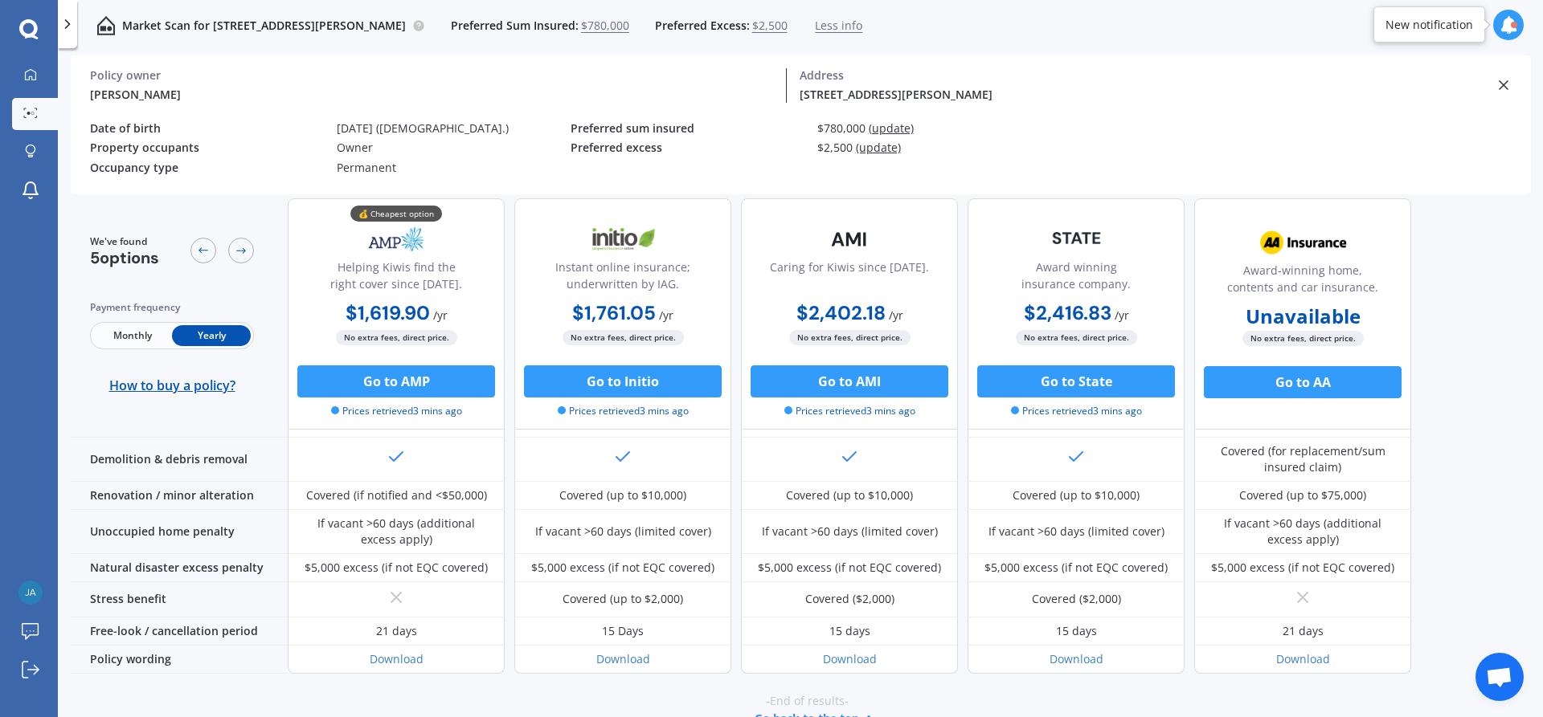
click at [71, 24] on icon at bounding box center [67, 24] width 16 height 16
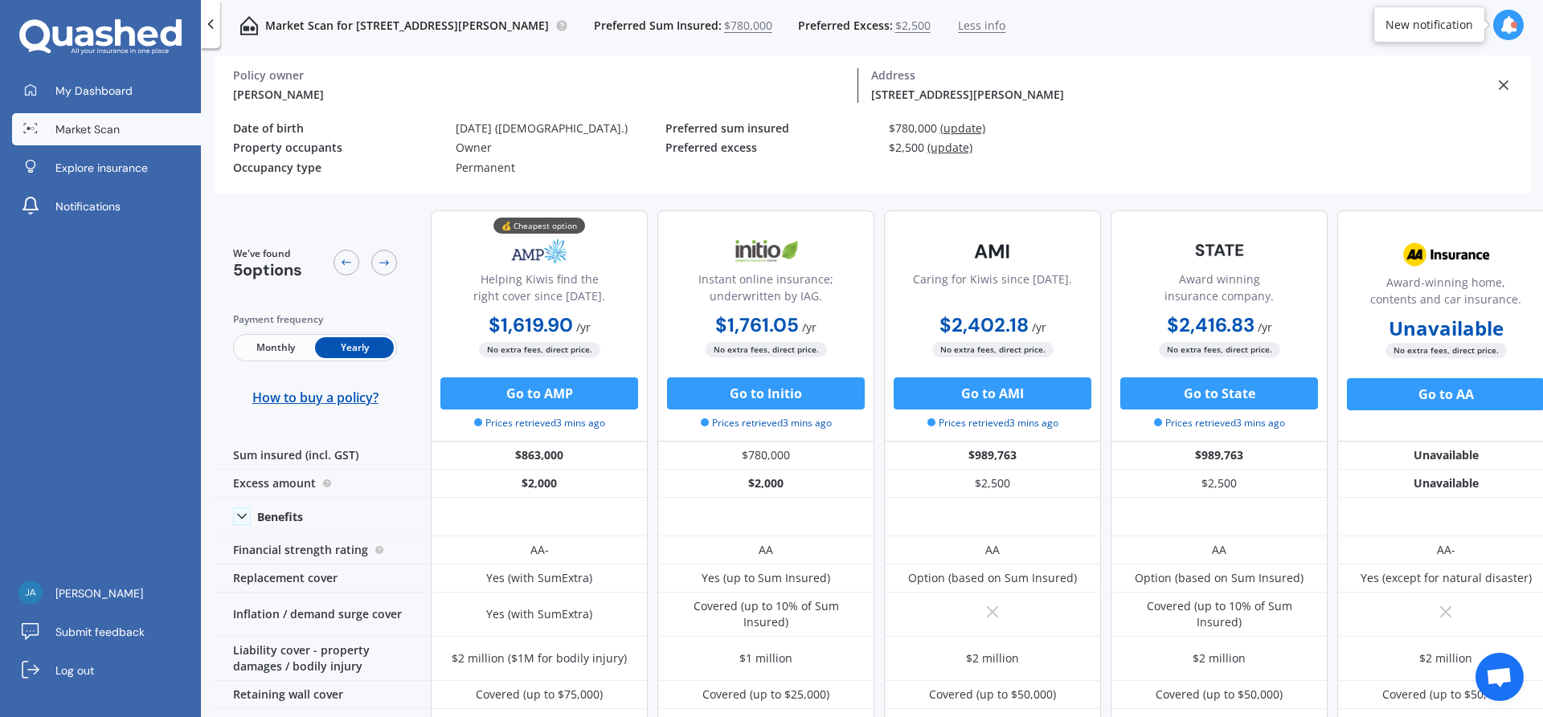
scroll to position [0, 0]
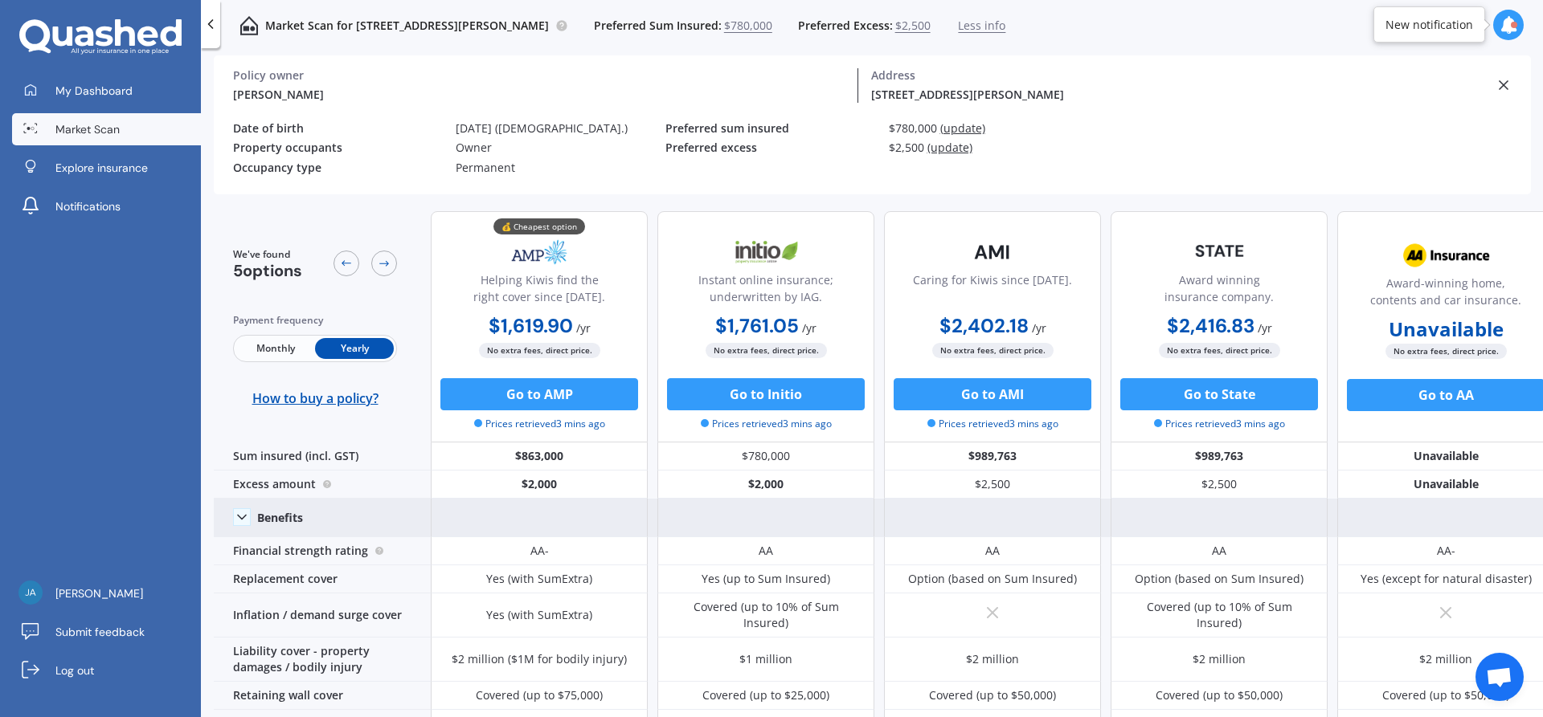
click at [245, 518] on icon at bounding box center [242, 517] width 16 height 16
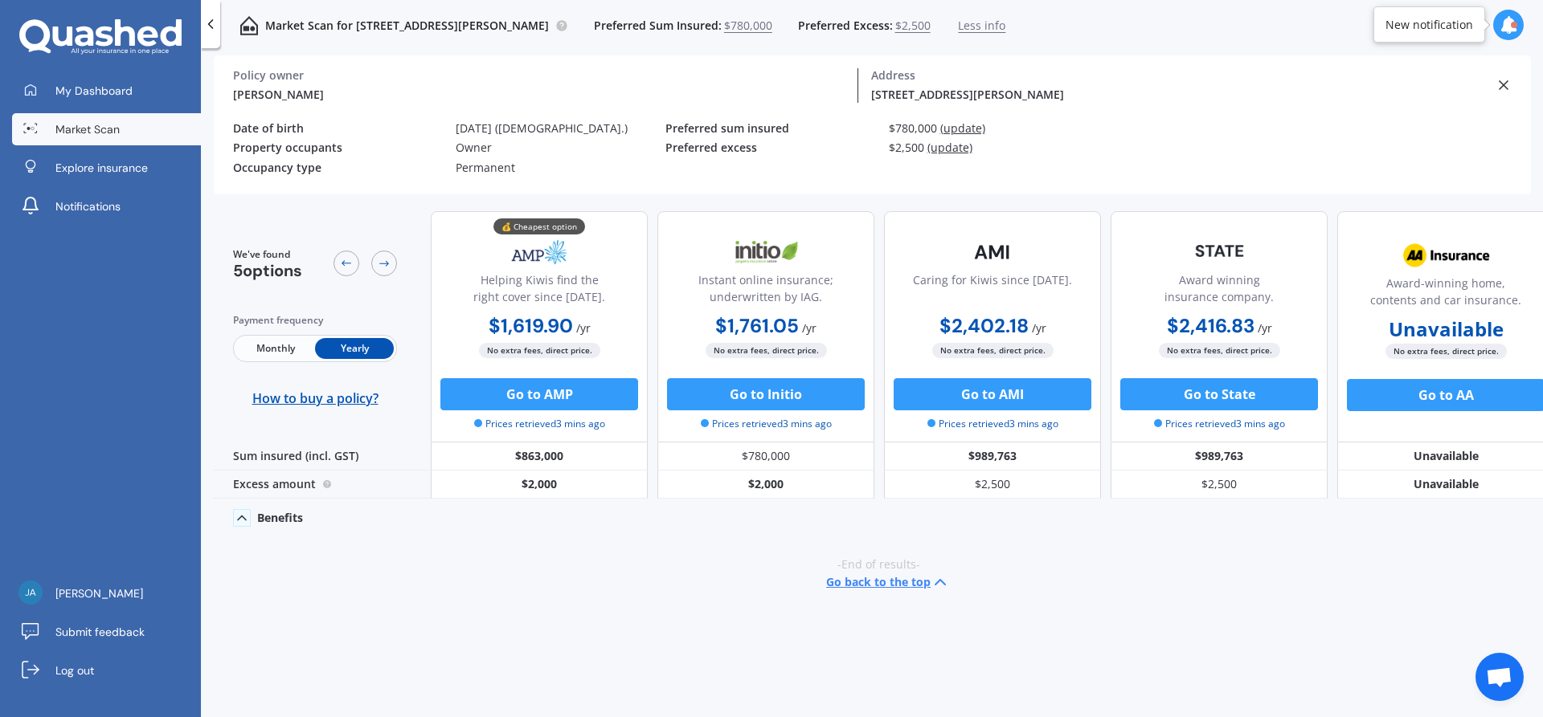
click at [245, 518] on icon at bounding box center [242, 518] width 16 height 16
